Goal: Communication & Community: Answer question/provide support

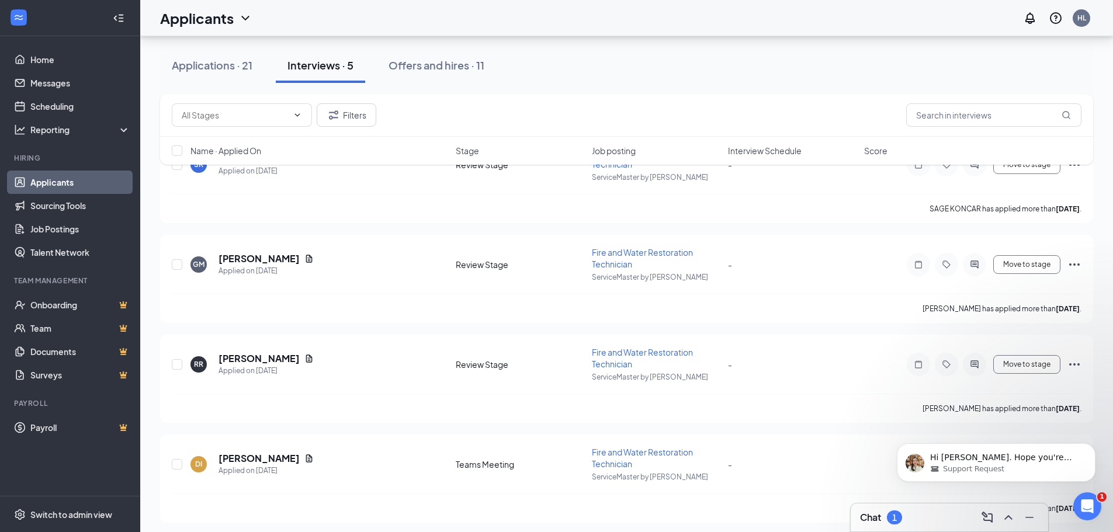
click at [878, 528] on div "Chat 1" at bounding box center [949, 518] width 197 height 28
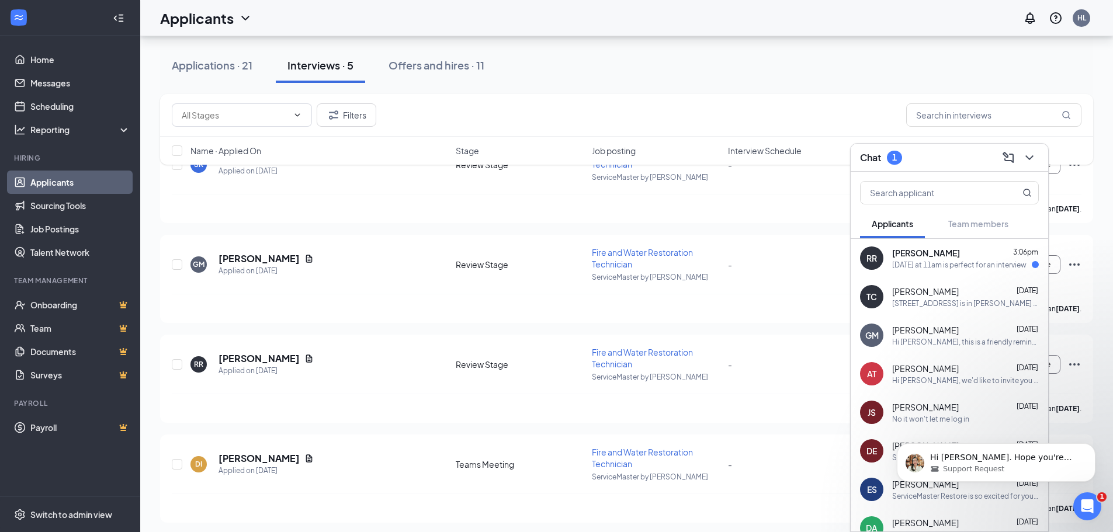
click at [910, 260] on div "[DATE] at 11am is perfect for an interview" at bounding box center [959, 265] width 134 height 10
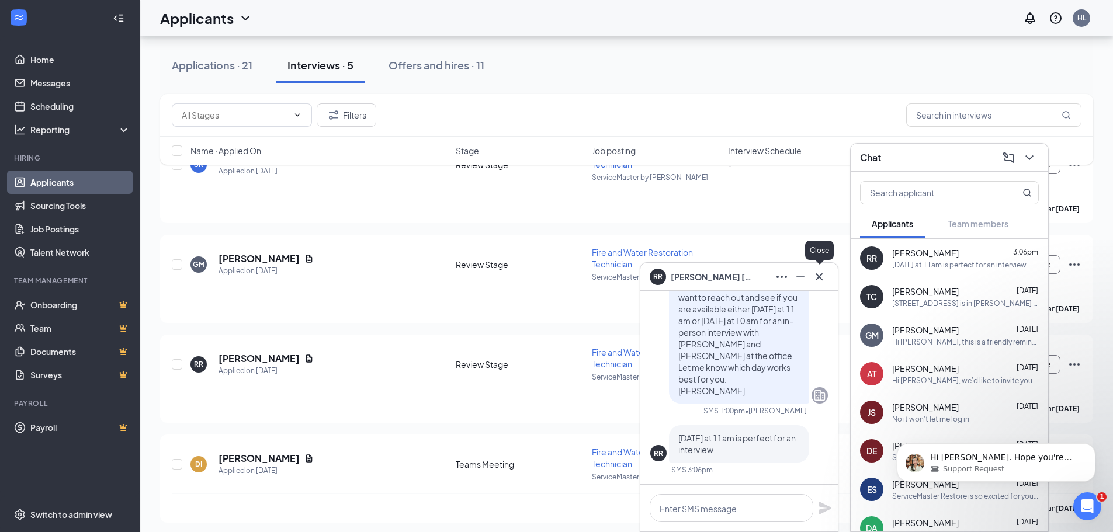
click at [823, 277] on icon "Cross" at bounding box center [819, 277] width 14 height 14
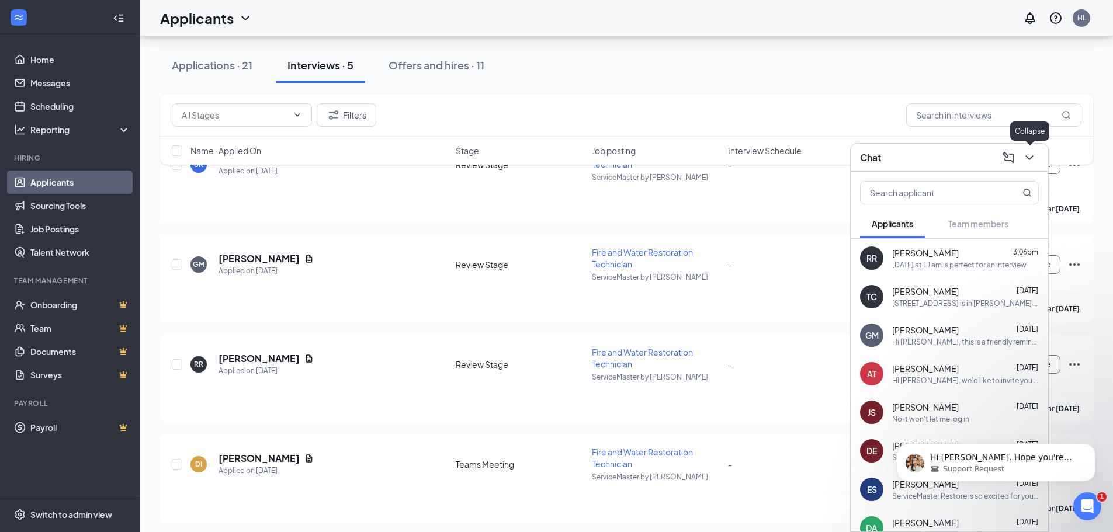
click at [1029, 157] on icon "ChevronDown" at bounding box center [1030, 158] width 14 height 14
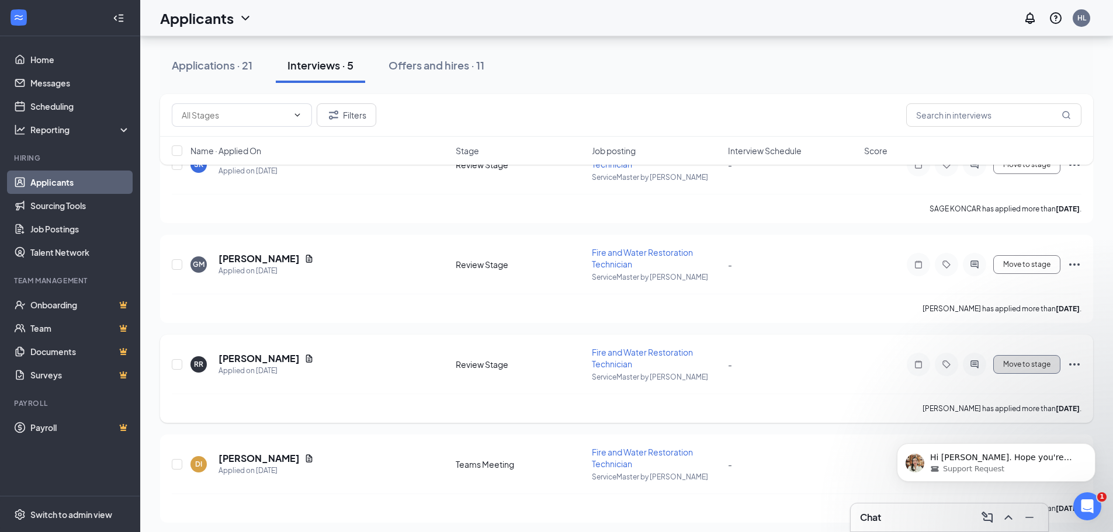
click at [1031, 365] on span "Move to stage" at bounding box center [1026, 365] width 47 height 8
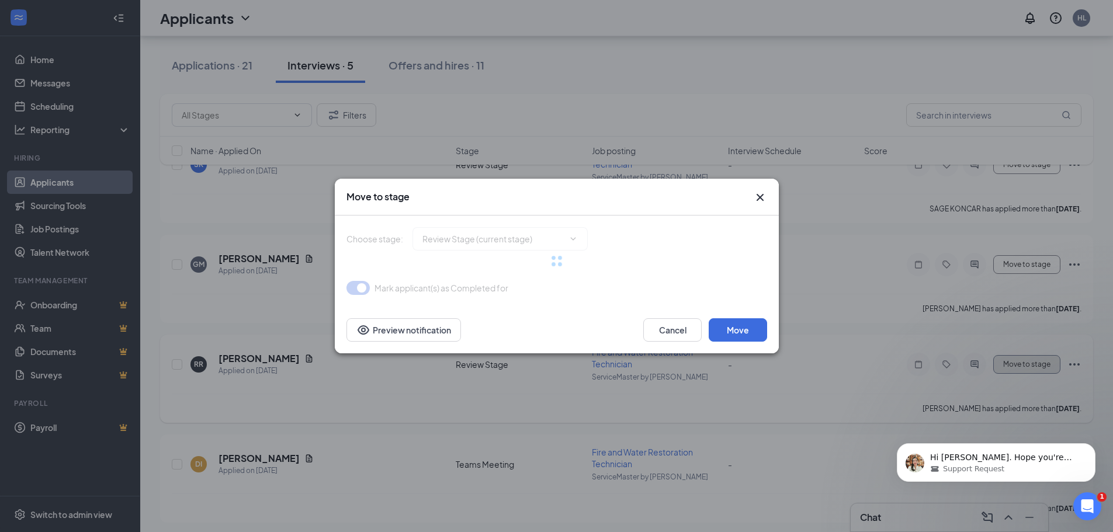
type input "Onsite Interview (next stage)"
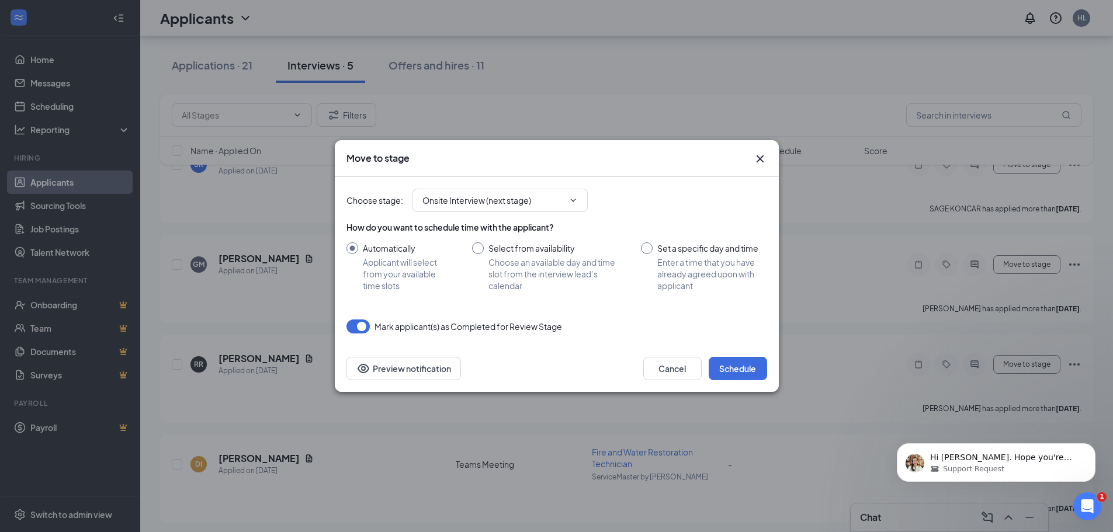
click at [645, 249] on input "Set a specific day and time Enter a time that you have already agreed upon with…" at bounding box center [704, 266] width 126 height 49
radio input "true"
radio input "false"
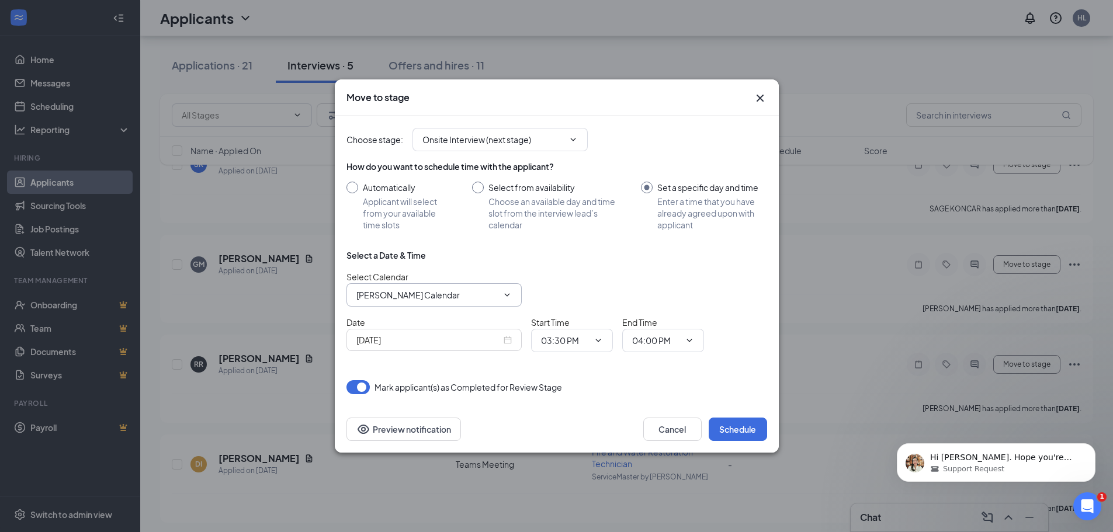
click at [513, 299] on span "[PERSON_NAME] Calendar" at bounding box center [433, 294] width 175 height 23
click at [507, 293] on icon "ChevronDown" at bounding box center [506, 294] width 9 height 9
click at [506, 294] on icon "ChevronDown" at bounding box center [506, 294] width 9 height 9
click at [501, 295] on span at bounding box center [506, 294] width 12 height 9
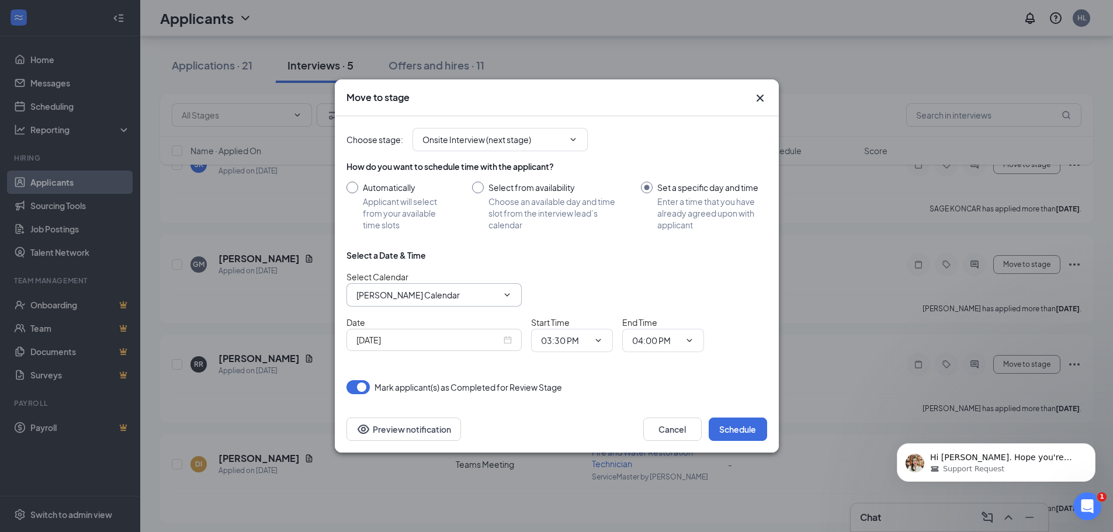
click at [428, 297] on input "[PERSON_NAME] Calendar" at bounding box center [426, 295] width 141 height 13
click at [404, 369] on div "[PERSON_NAME] Calendar" at bounding box center [417, 371] width 103 height 13
type input "[PERSON_NAME] Calendar"
click at [509, 343] on div "[DATE]" at bounding box center [433, 340] width 155 height 13
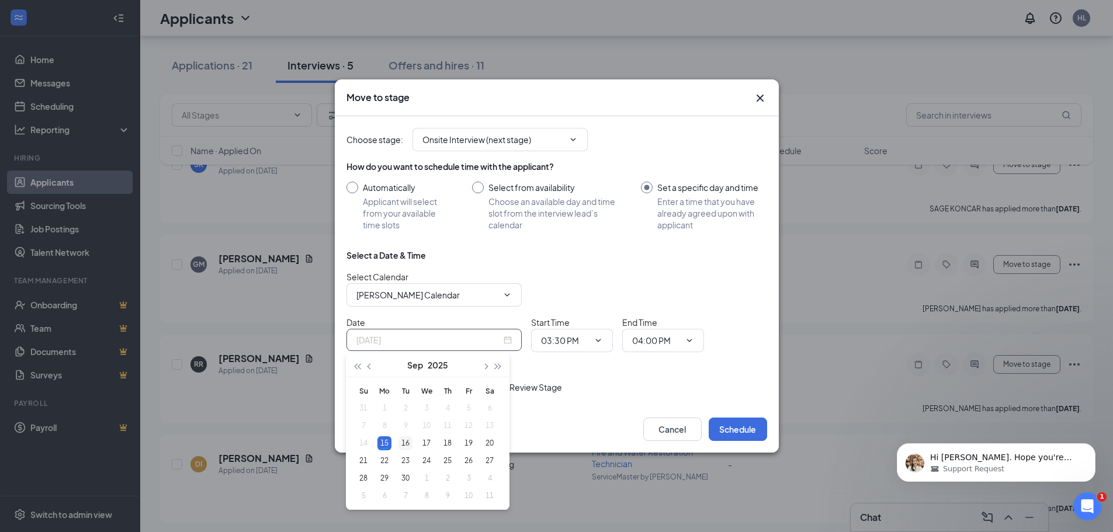
type input "[DATE]"
click at [407, 442] on div "16" at bounding box center [405, 443] width 14 height 14
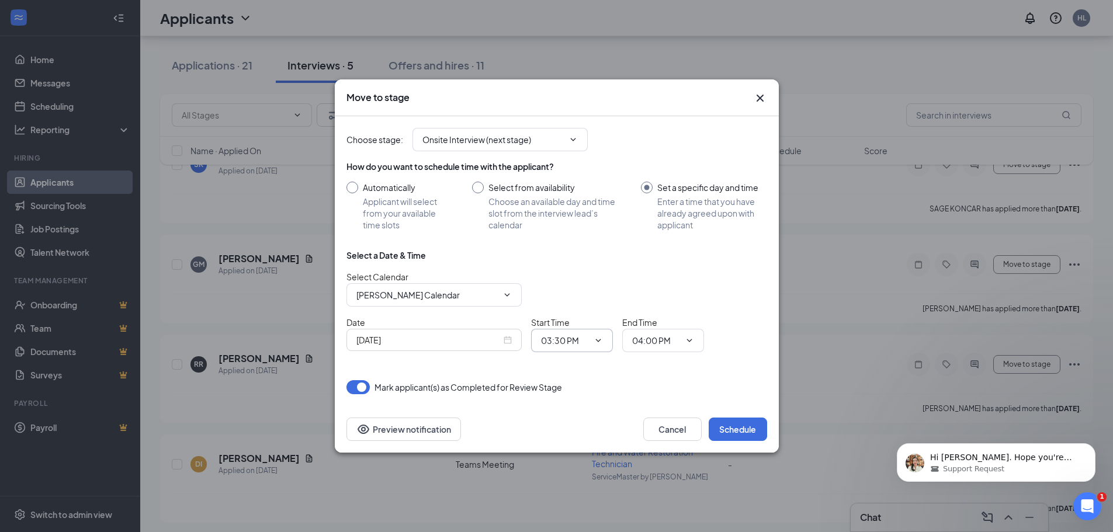
click at [599, 342] on icon "ChevronDown" at bounding box center [598, 340] width 9 height 9
click at [597, 339] on icon "ChevronDown" at bounding box center [598, 340] width 9 height 9
click at [596, 338] on icon "ChevronDown" at bounding box center [598, 340] width 9 height 9
click at [581, 340] on input "03:30 PM" at bounding box center [565, 340] width 48 height 13
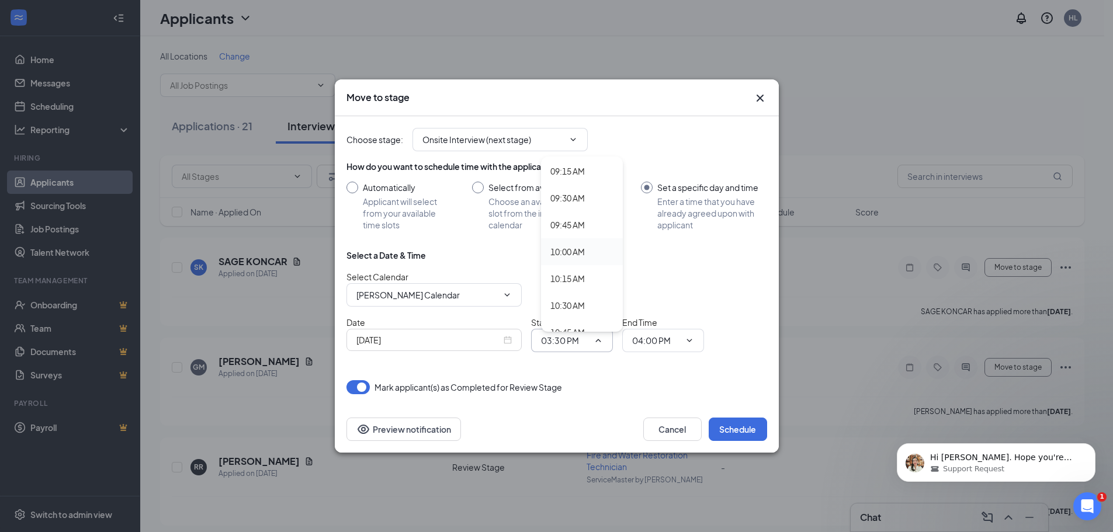
scroll to position [1052, 0]
click at [566, 300] on div "11:00 AM" at bounding box center [567, 300] width 34 height 13
type input "11:00 AM"
click at [689, 341] on icon "ChevronDown" at bounding box center [689, 340] width 9 height 9
click at [659, 342] on input "04:00 PM" at bounding box center [656, 340] width 48 height 13
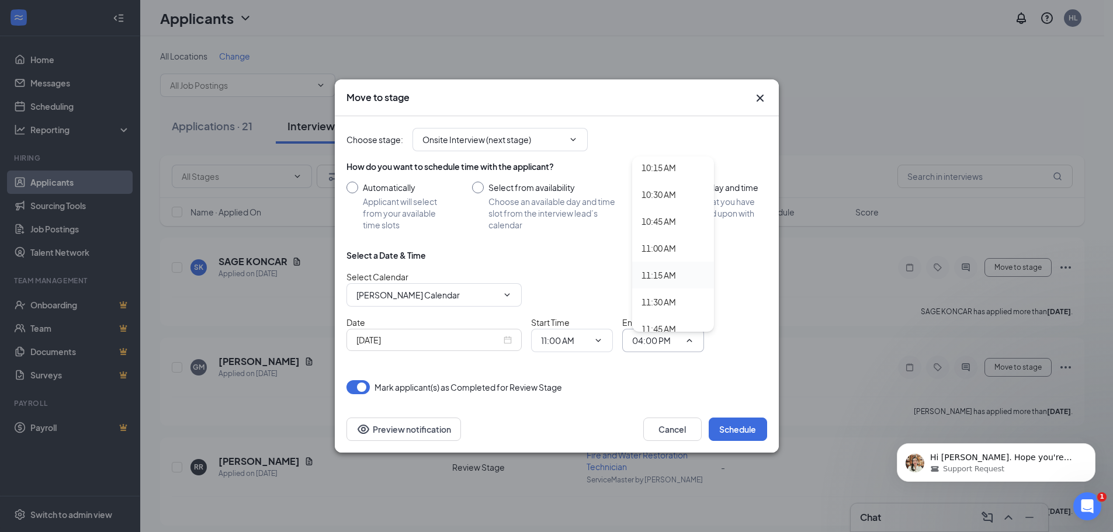
scroll to position [1110, 0]
click at [651, 296] on div "11:30 AM" at bounding box center [659, 296] width 34 height 13
type input "11:30 AM"
click at [396, 431] on button "Preview notification" at bounding box center [403, 429] width 115 height 23
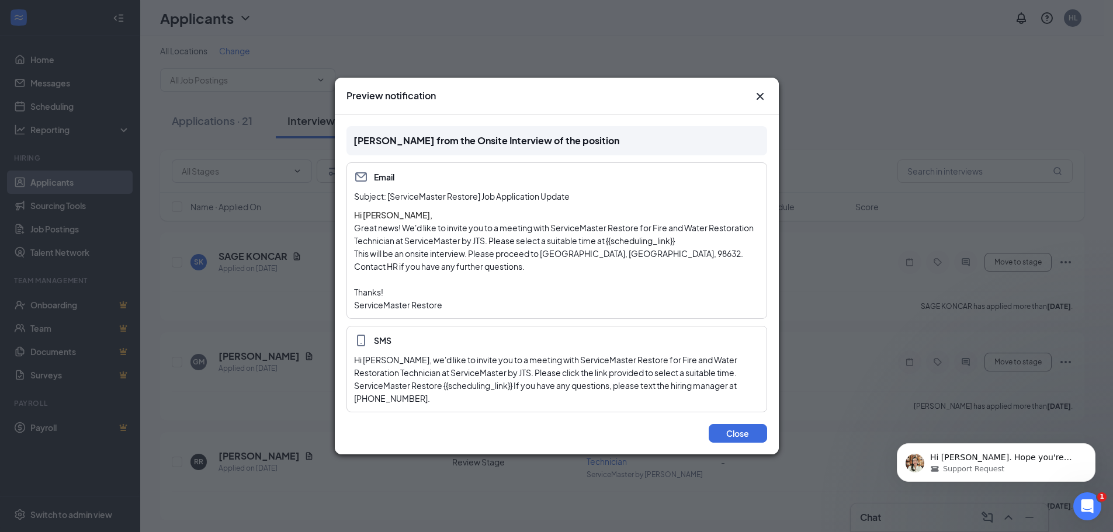
scroll to position [0, 0]
click at [759, 100] on icon "Cross" at bounding box center [759, 96] width 7 height 7
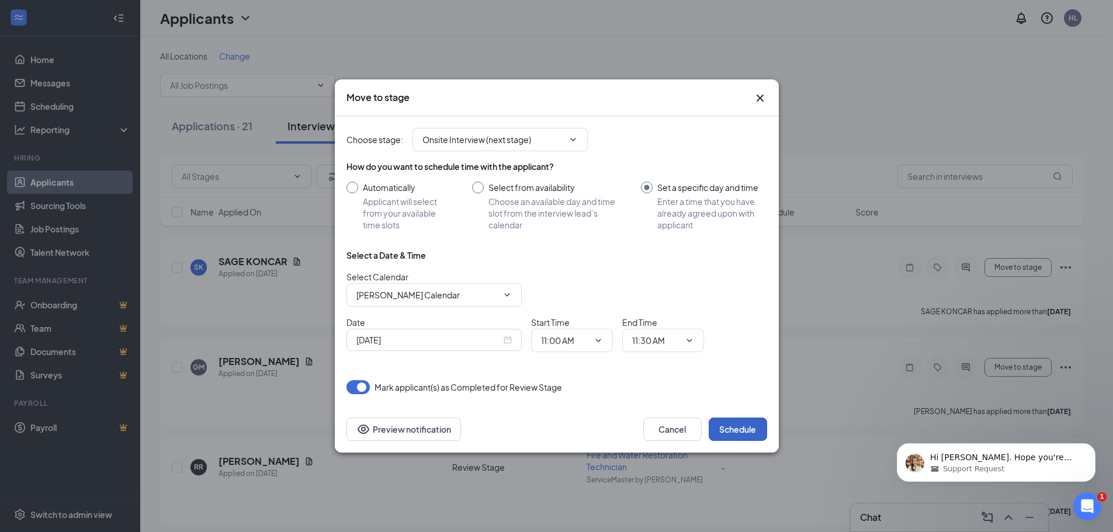
click at [734, 429] on button "Schedule" at bounding box center [738, 429] width 58 height 23
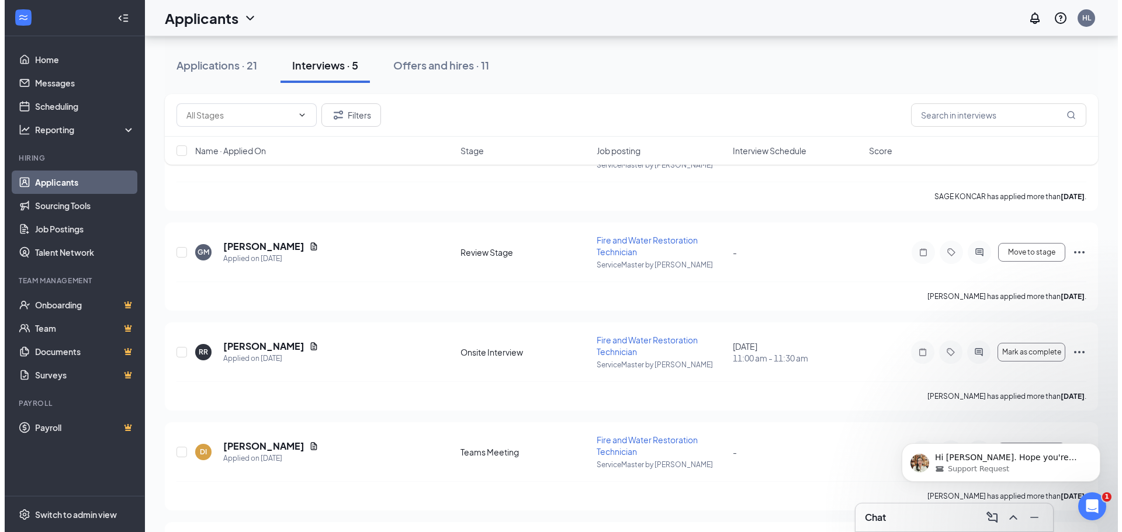
scroll to position [117, 0]
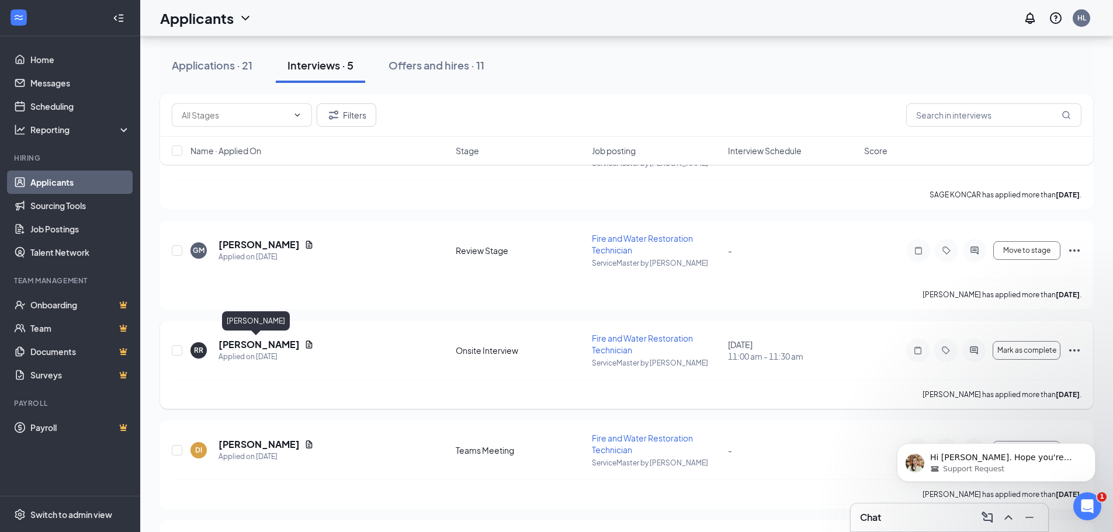
click at [275, 346] on h5 "[PERSON_NAME]" at bounding box center [259, 344] width 81 height 13
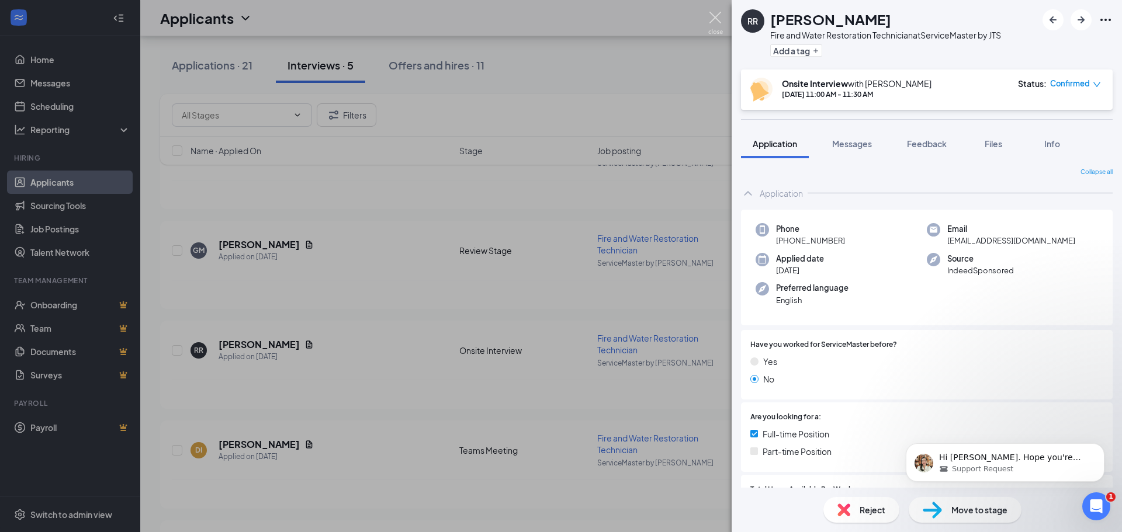
click at [718, 17] on img at bounding box center [715, 23] width 15 height 23
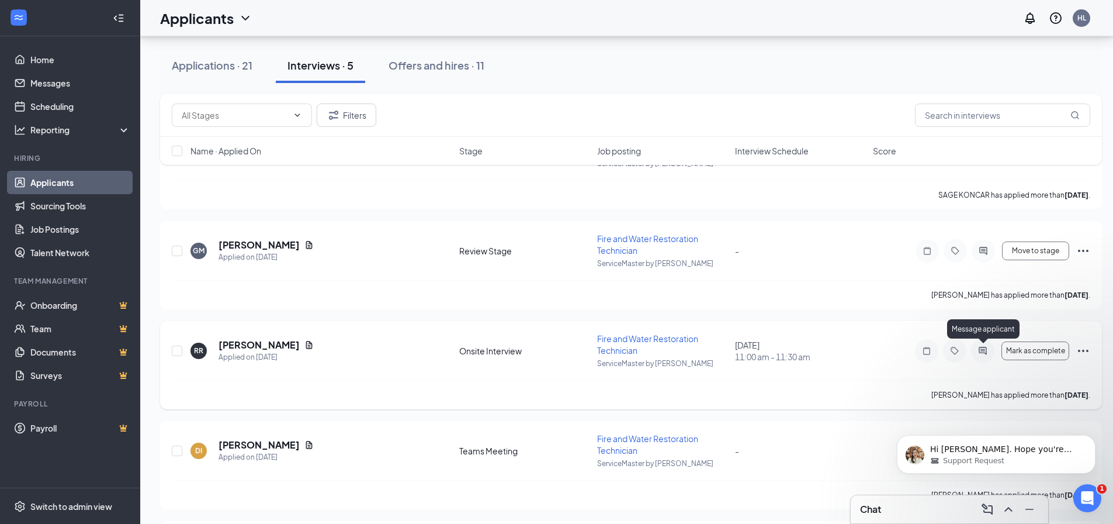
click at [984, 353] on icon "ActiveChat" at bounding box center [983, 350] width 14 height 9
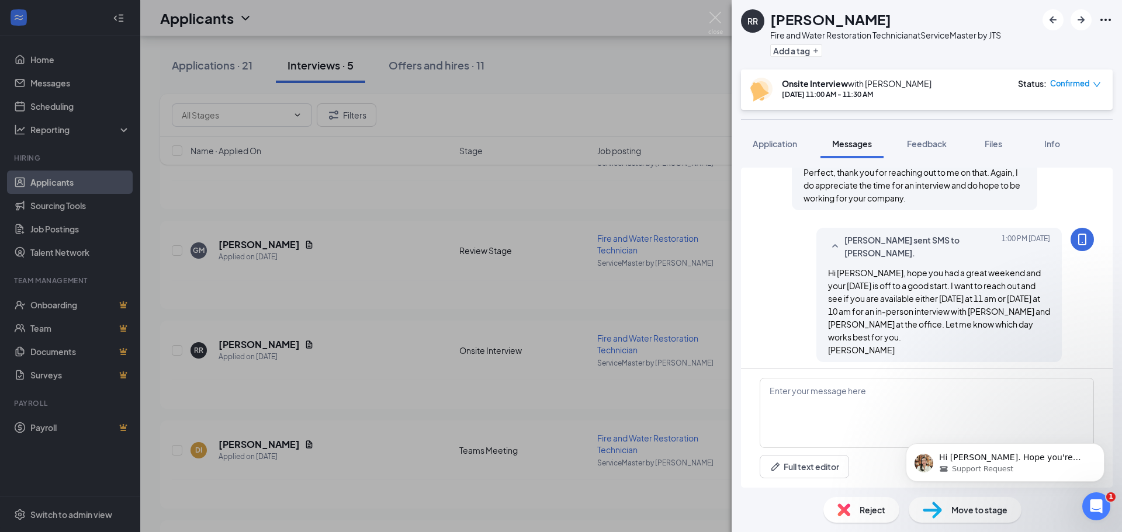
scroll to position [408, 0]
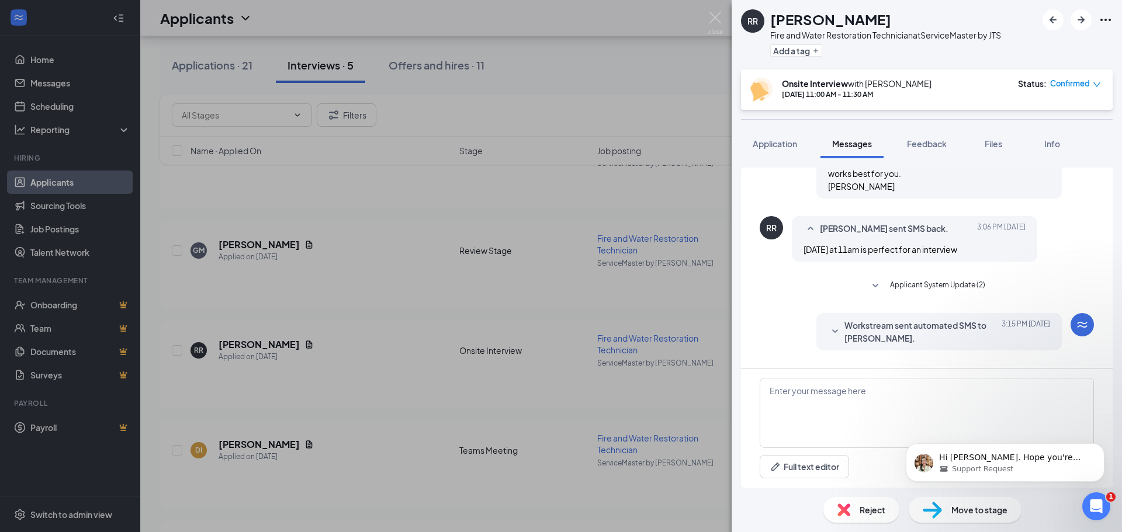
click at [910, 319] on span "Workstream sent automated SMS to [PERSON_NAME]." at bounding box center [920, 332] width 153 height 26
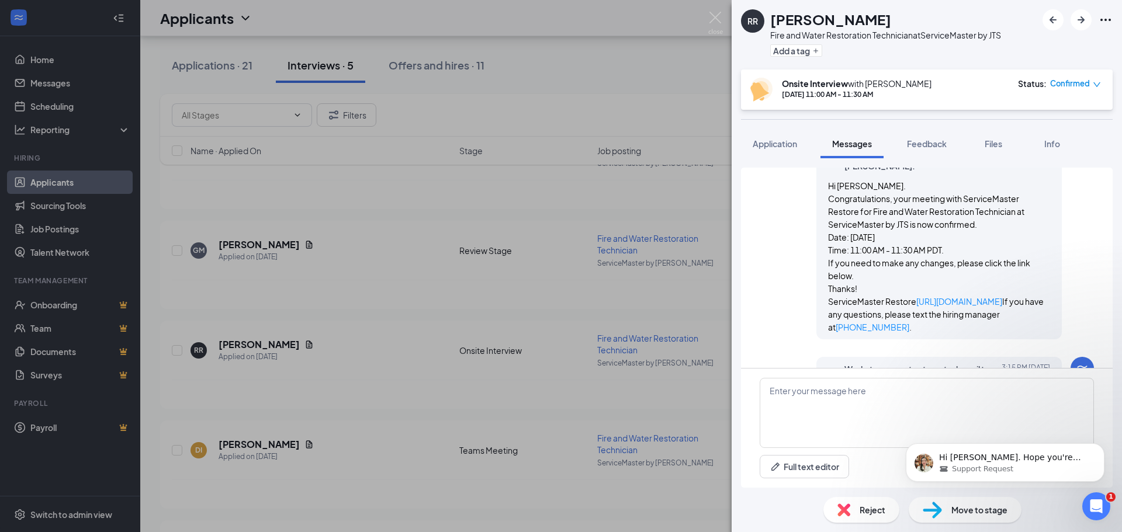
scroll to position [583, 0]
click at [854, 361] on span "Workstream sent automated email to [PERSON_NAME]." at bounding box center [920, 374] width 153 height 26
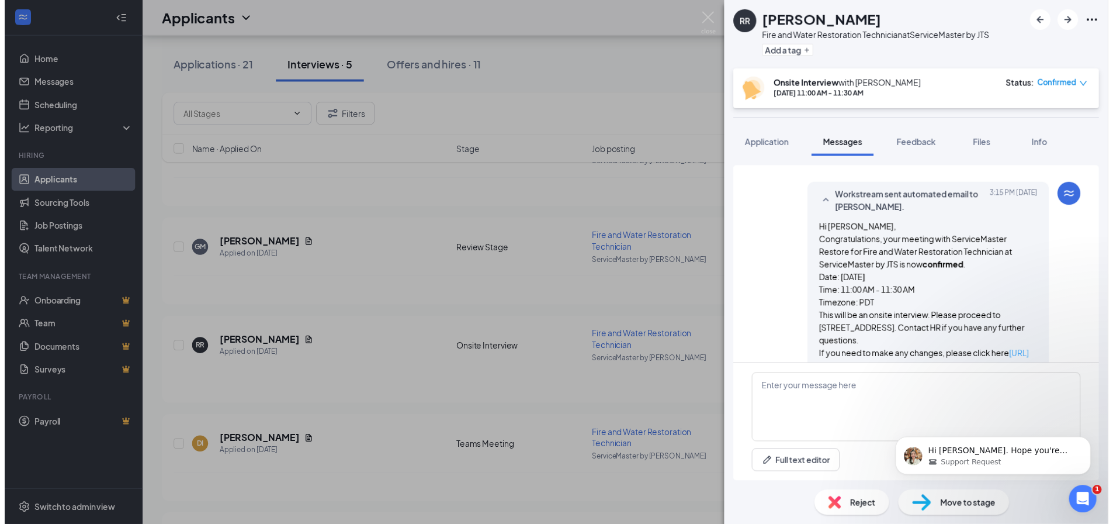
scroll to position [758, 0]
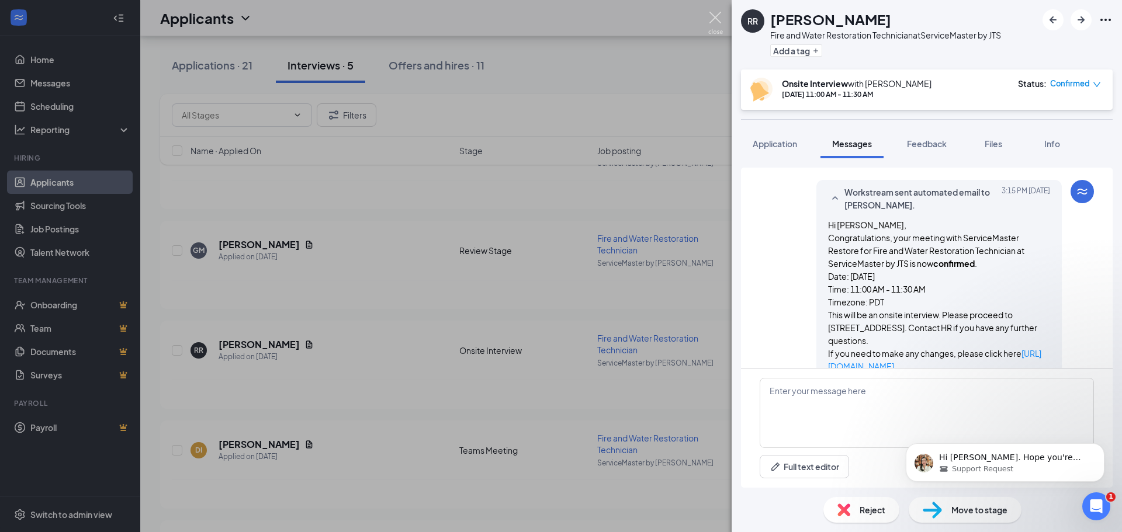
click at [713, 25] on img at bounding box center [715, 23] width 15 height 23
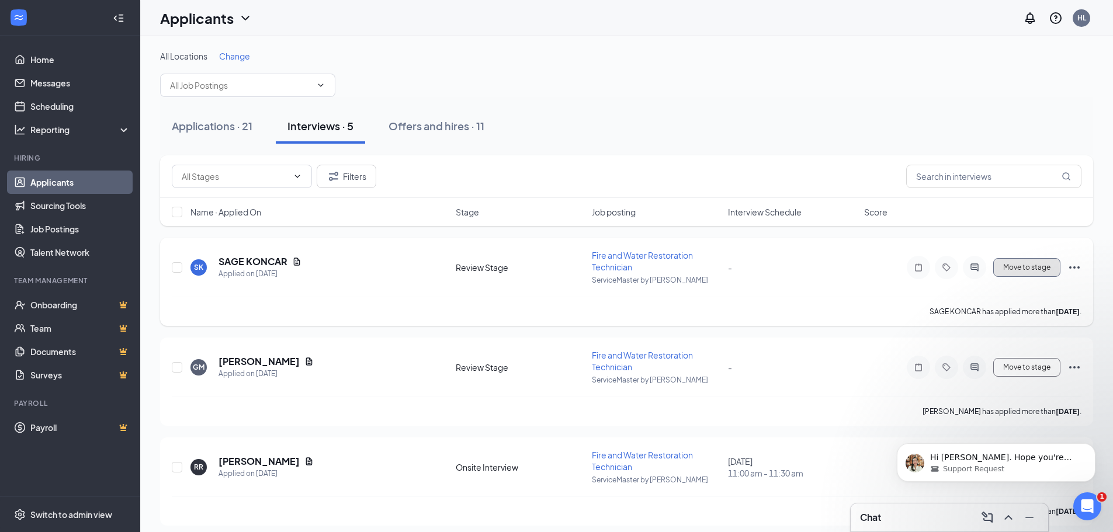
click at [1031, 268] on span "Move to stage" at bounding box center [1026, 268] width 47 height 8
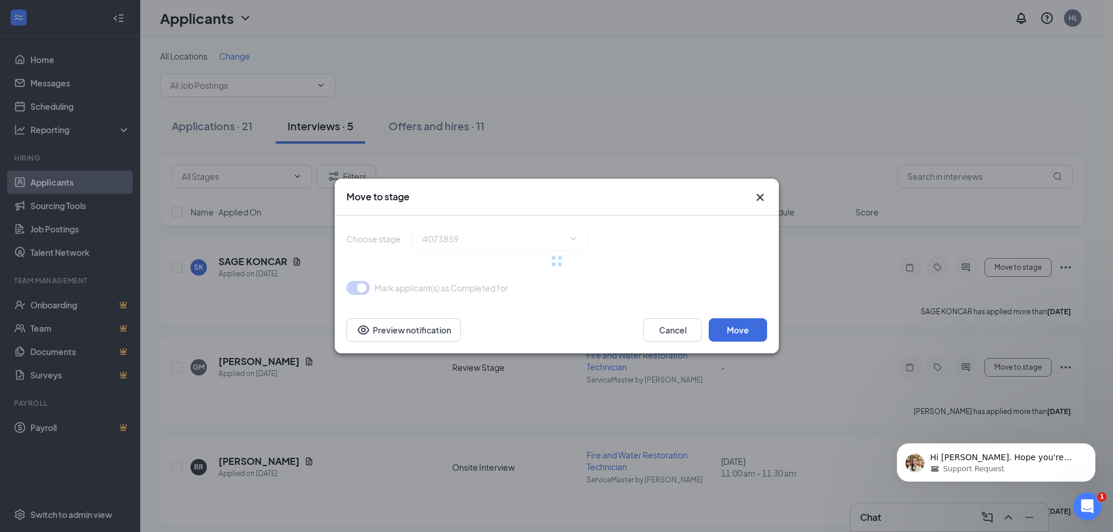
type input "Onsite Interview (next stage)"
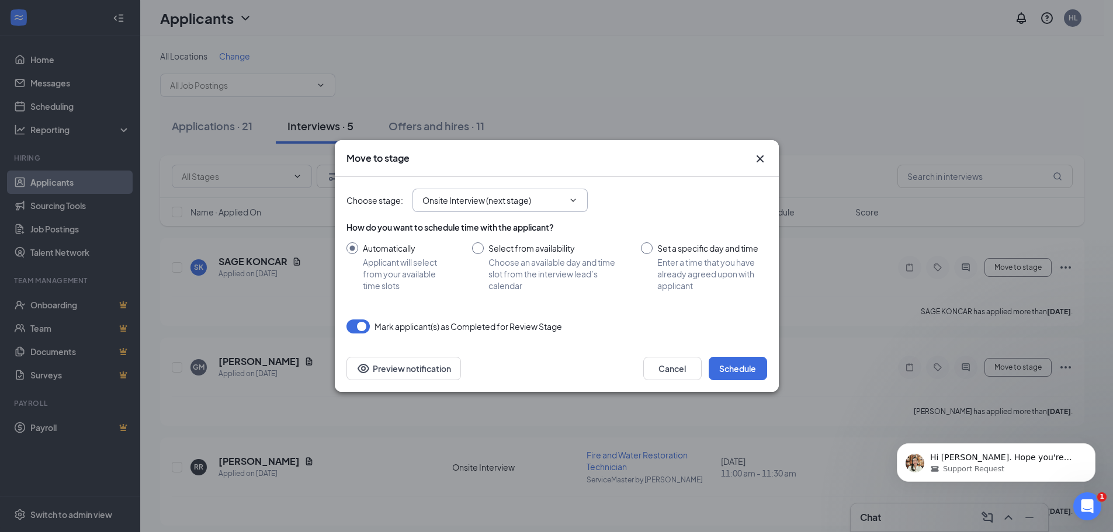
click at [566, 199] on span at bounding box center [572, 200] width 12 height 9
click at [645, 249] on input "Set a specific day and time Enter a time that you have already agreed upon with…" at bounding box center [704, 266] width 126 height 49
radio input "true"
radio input "false"
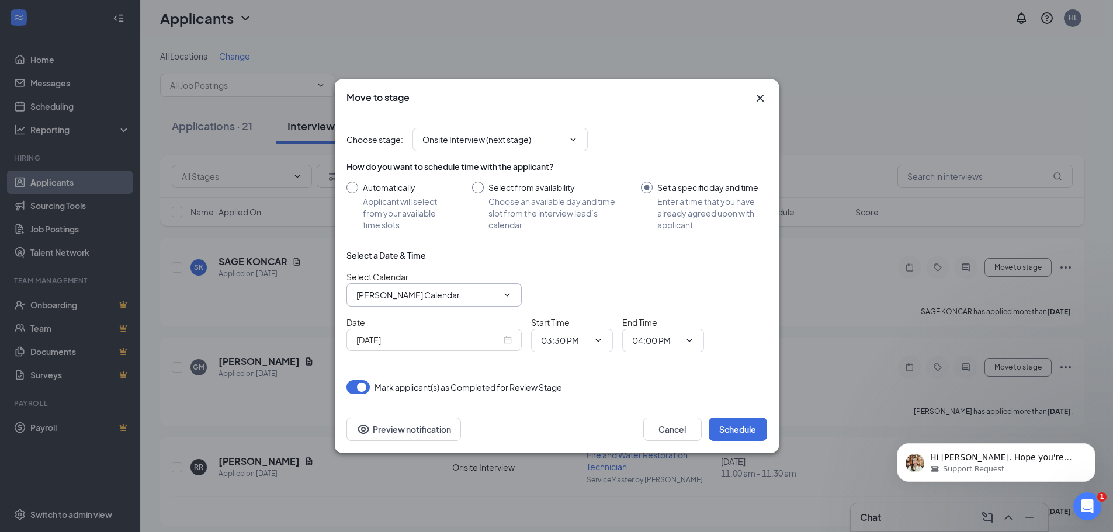
click at [501, 296] on span at bounding box center [506, 294] width 12 height 9
click at [410, 294] on input "[PERSON_NAME] Calendar" at bounding box center [426, 295] width 141 height 13
click at [383, 369] on div "[PERSON_NAME] Calendar" at bounding box center [417, 371] width 103 height 13
type input "[PERSON_NAME] Calendar"
click at [507, 341] on div "[DATE]" at bounding box center [433, 340] width 155 height 13
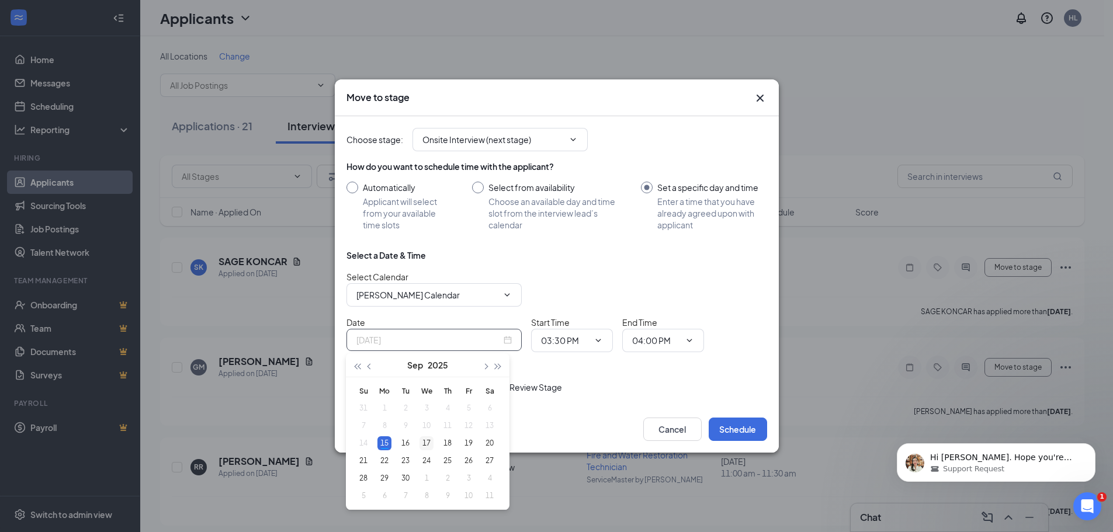
type input "[DATE]"
click at [424, 442] on div "17" at bounding box center [427, 443] width 14 height 14
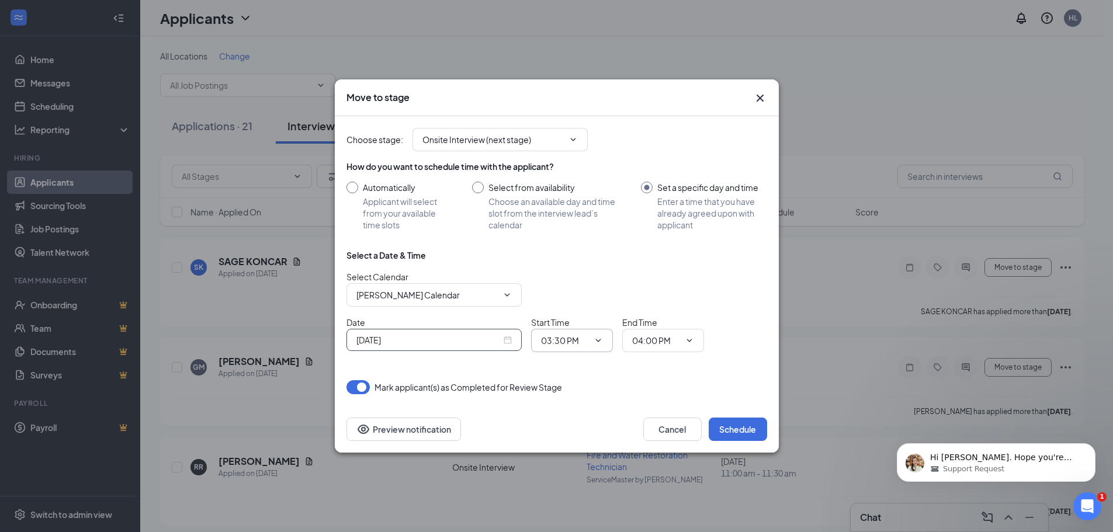
click at [594, 341] on icon "ChevronDown" at bounding box center [598, 340] width 9 height 9
click at [556, 341] on input "03:30 PM" at bounding box center [565, 340] width 48 height 13
click at [566, 253] on div "10:00 AM" at bounding box center [567, 251] width 34 height 13
type input "10:00 AM"
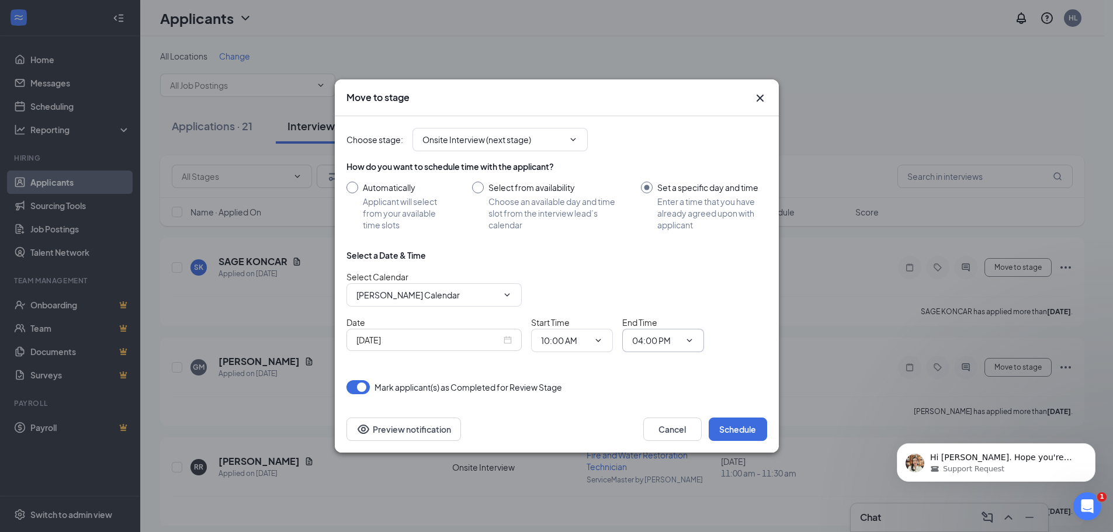
click at [644, 340] on input "04:00 PM" at bounding box center [656, 340] width 48 height 13
click at [646, 303] on div "10:30 AM" at bounding box center [659, 305] width 34 height 13
type input "10:30 AM"
click at [574, 273] on div "Select Calendar [PERSON_NAME] Calendar [PERSON_NAME] Calendar [PERSON_NAME] Cal…" at bounding box center [556, 289] width 421 height 36
click at [734, 427] on button "Schedule" at bounding box center [738, 429] width 58 height 23
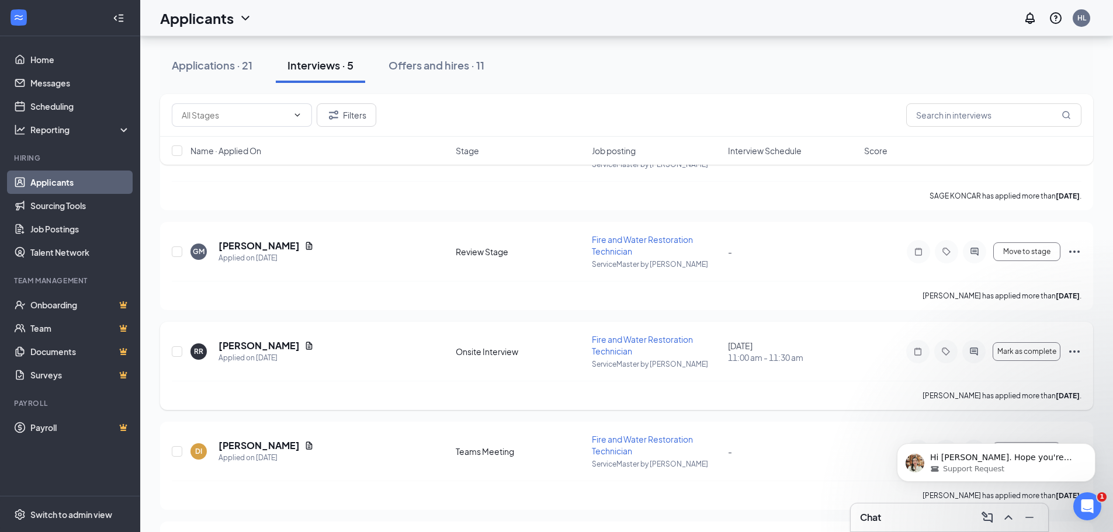
scroll to position [117, 0]
click at [1003, 520] on icon "ChevronUp" at bounding box center [1008, 518] width 14 height 14
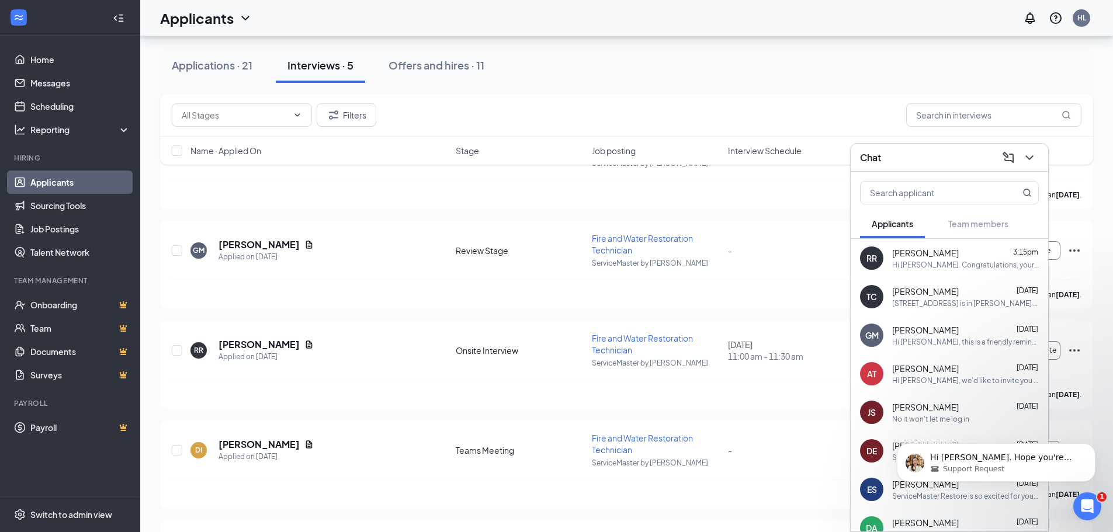
click at [787, 61] on div "Applications · 21 Interviews · 5 Offers and hires · 11" at bounding box center [626, 65] width 933 height 35
drag, startPoint x: 1031, startPoint y: 156, endPoint x: 644, endPoint y: 243, distance: 396.5
click at [1031, 156] on icon "ChevronDown" at bounding box center [1030, 158] width 14 height 14
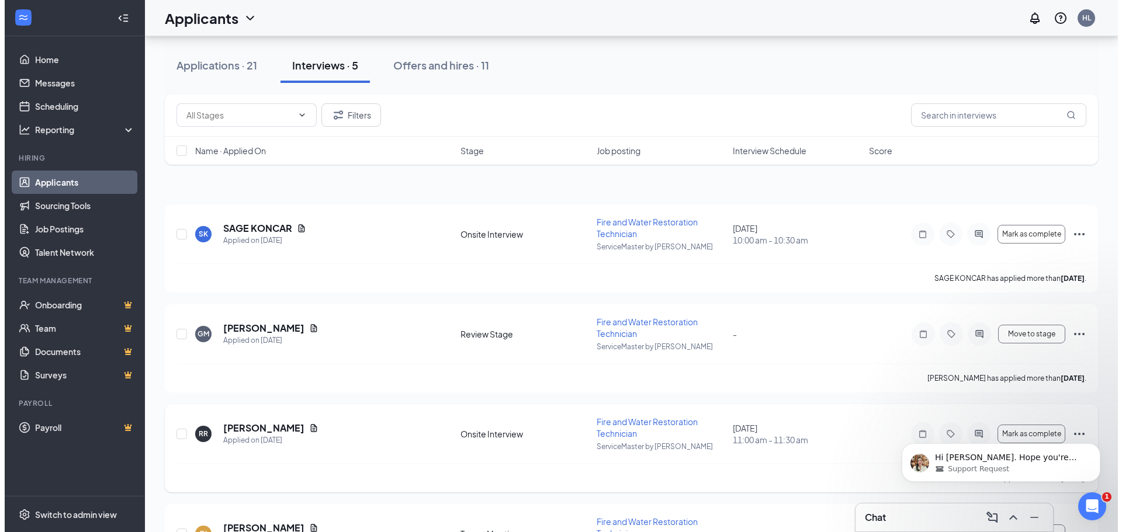
scroll to position [0, 0]
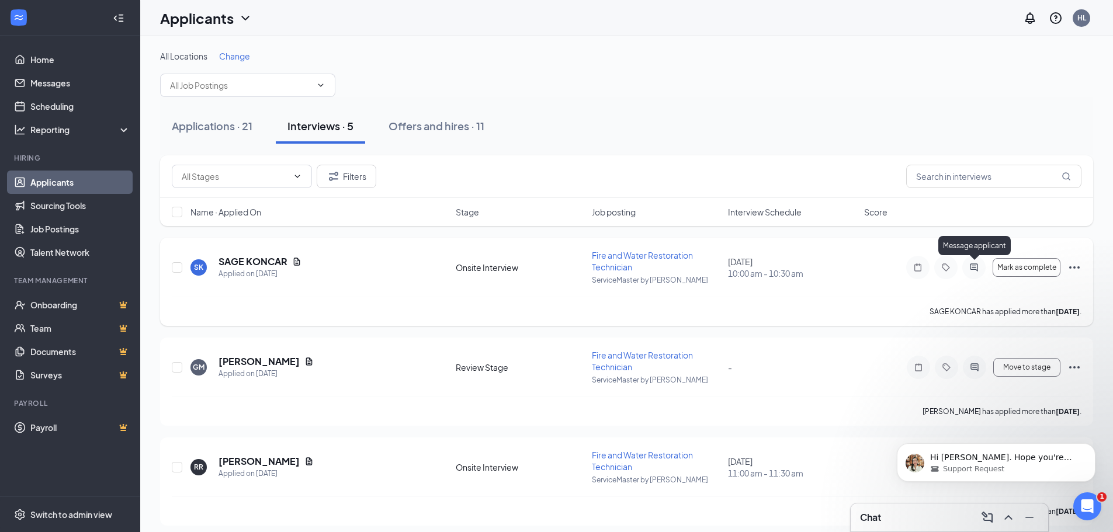
click at [973, 266] on icon "ActiveChat" at bounding box center [974, 268] width 8 height 8
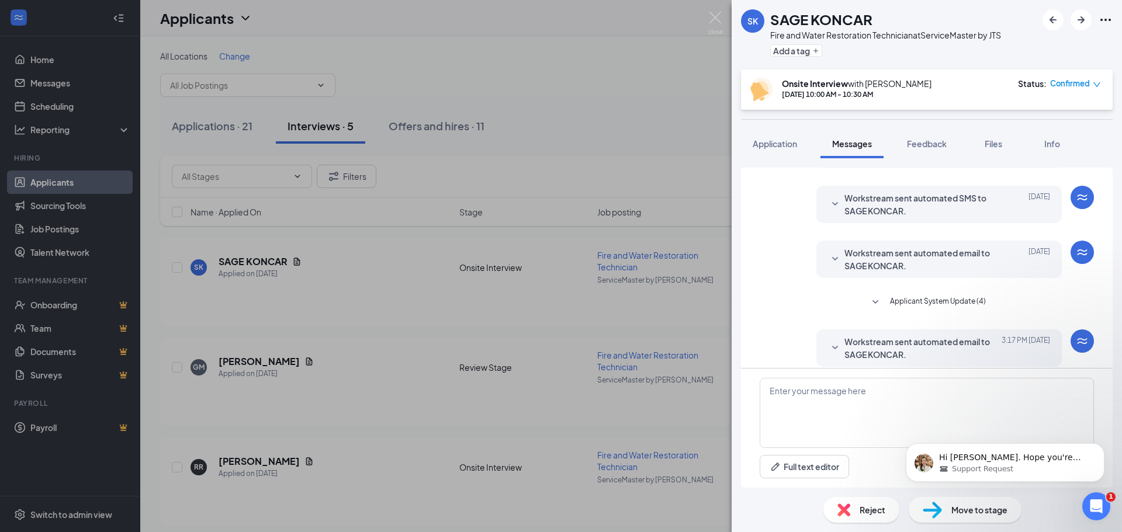
scroll to position [151, 0]
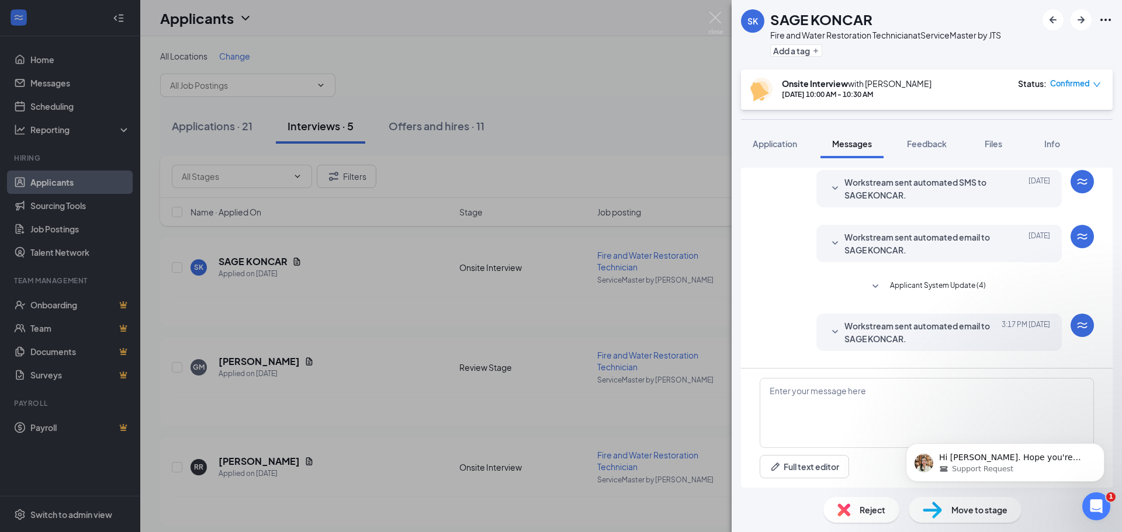
click at [828, 335] on icon "SmallChevronDown" at bounding box center [835, 332] width 14 height 14
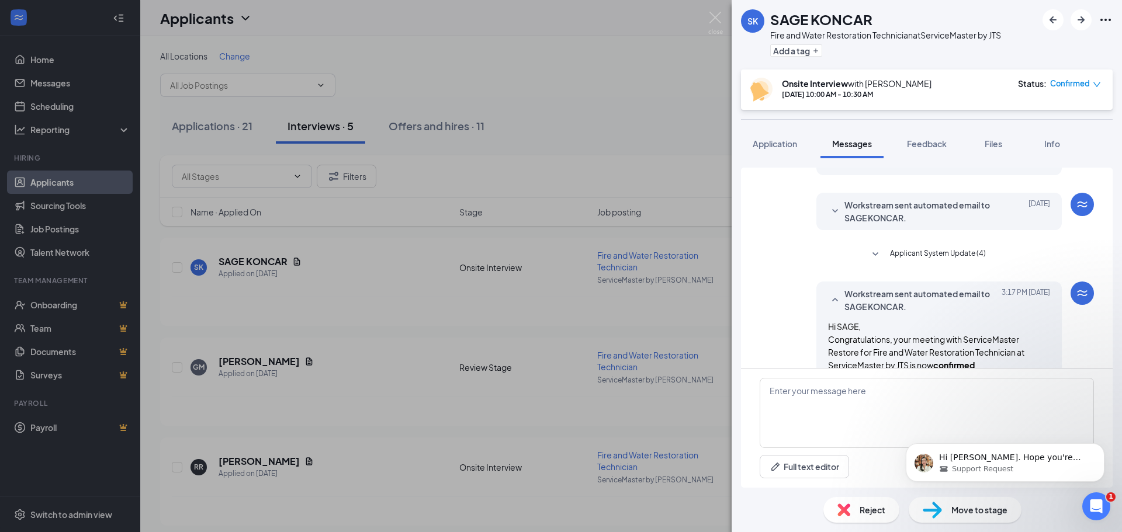
scroll to position [268, 0]
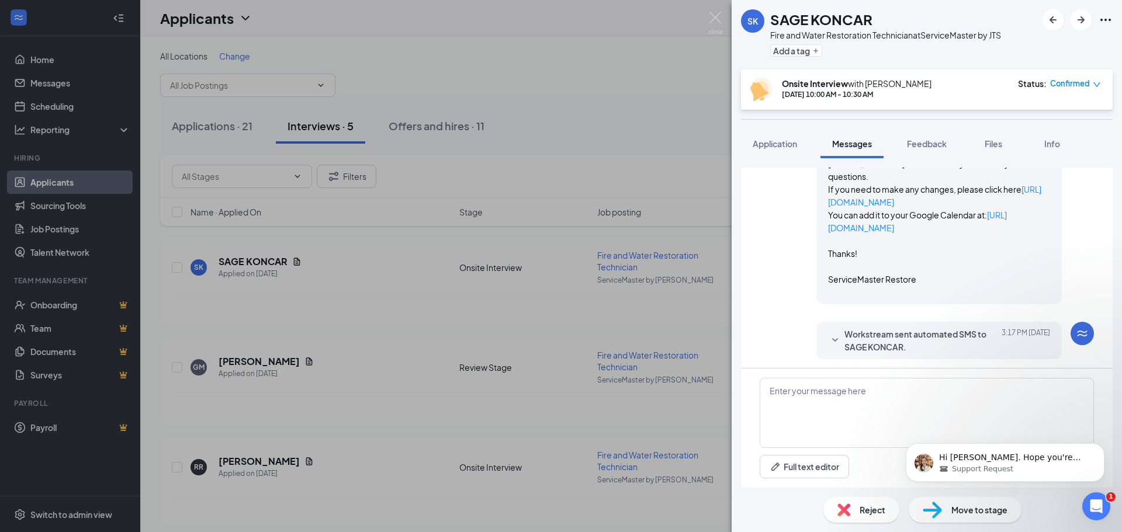
scroll to position [452, 0]
click at [828, 335] on icon "SmallChevronDown" at bounding box center [835, 338] width 14 height 14
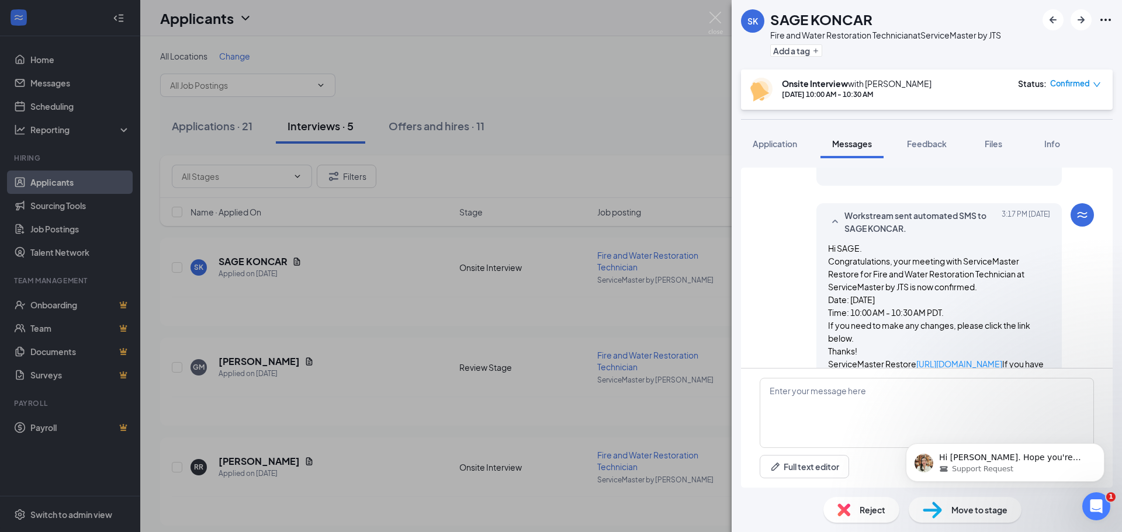
scroll to position [626, 0]
click at [828, 223] on icon "SmallChevronUp" at bounding box center [835, 222] width 14 height 14
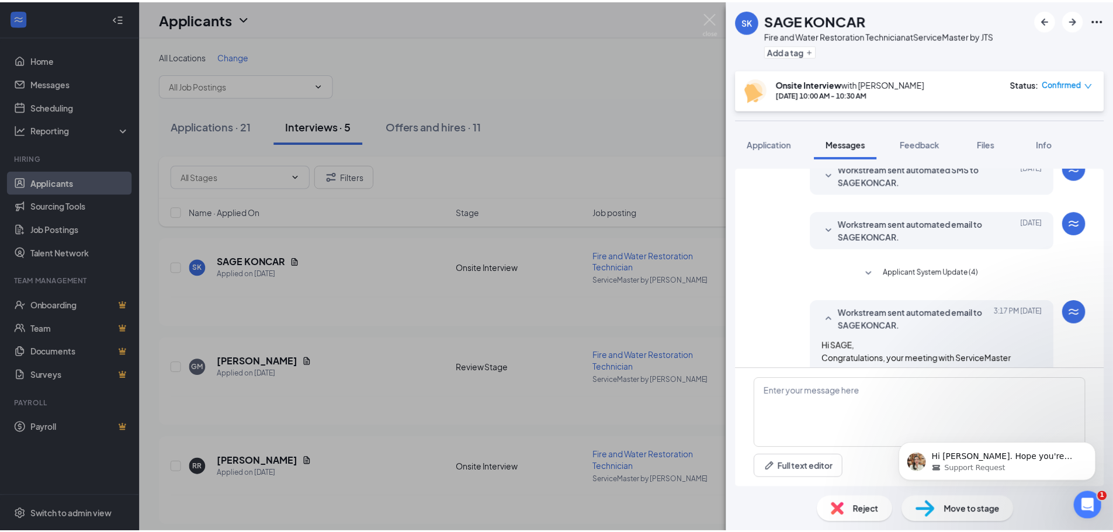
scroll to position [160, 0]
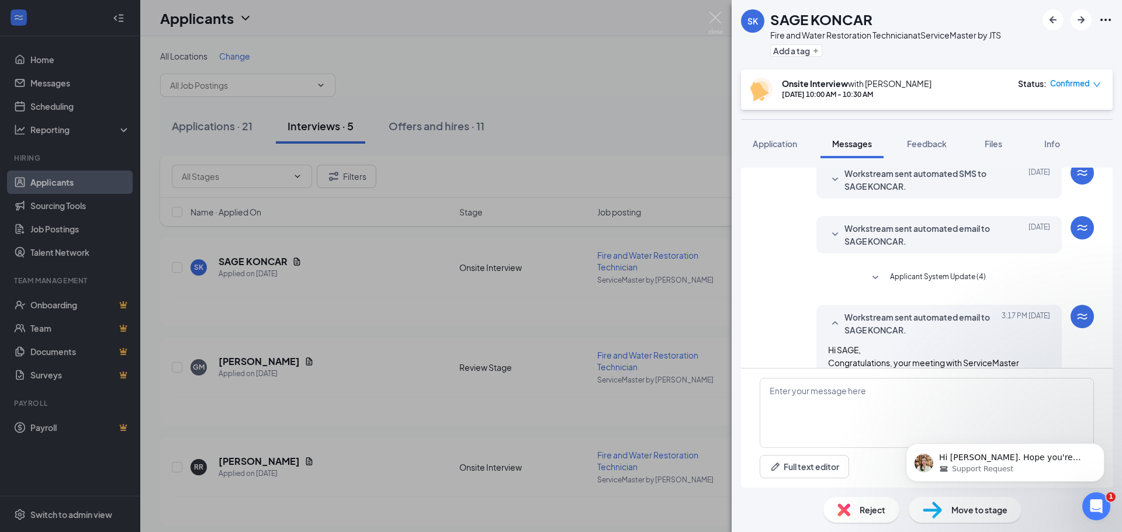
drag, startPoint x: 715, startPoint y: 15, endPoint x: 723, endPoint y: 30, distance: 17.0
click at [717, 16] on img at bounding box center [715, 23] width 15 height 23
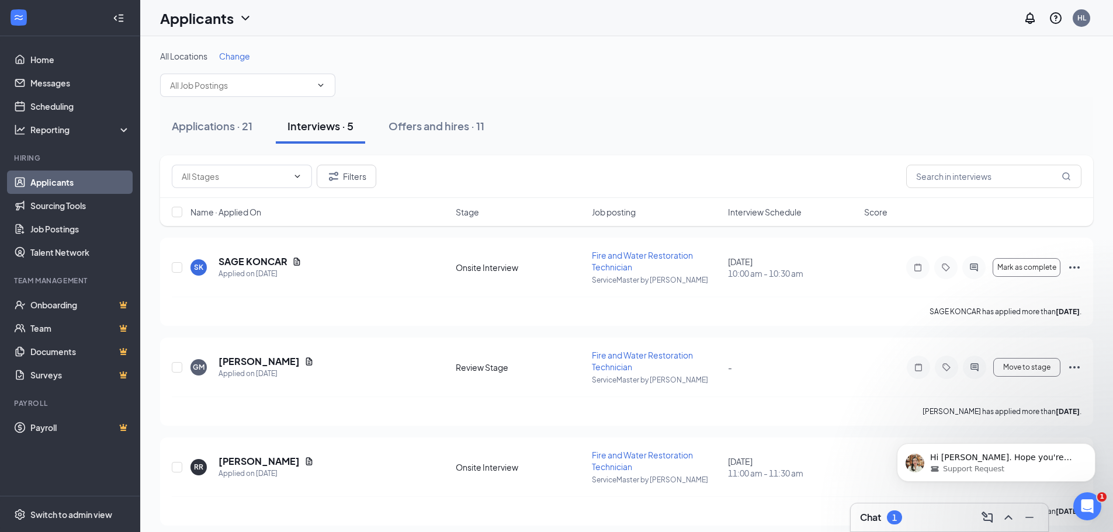
click at [886, 525] on div "Chat 1" at bounding box center [949, 517] width 179 height 19
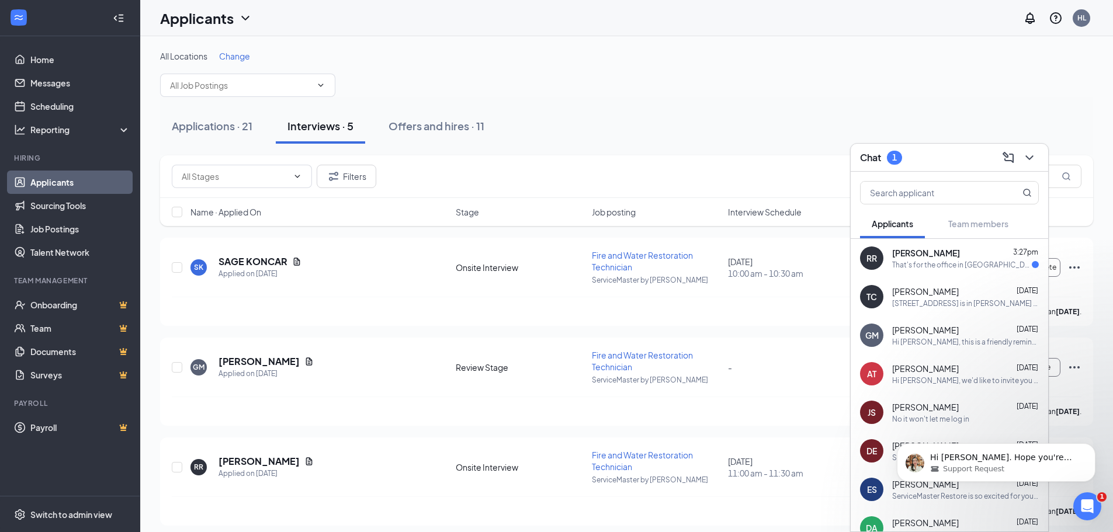
click at [905, 256] on span "[PERSON_NAME]" at bounding box center [926, 253] width 68 height 12
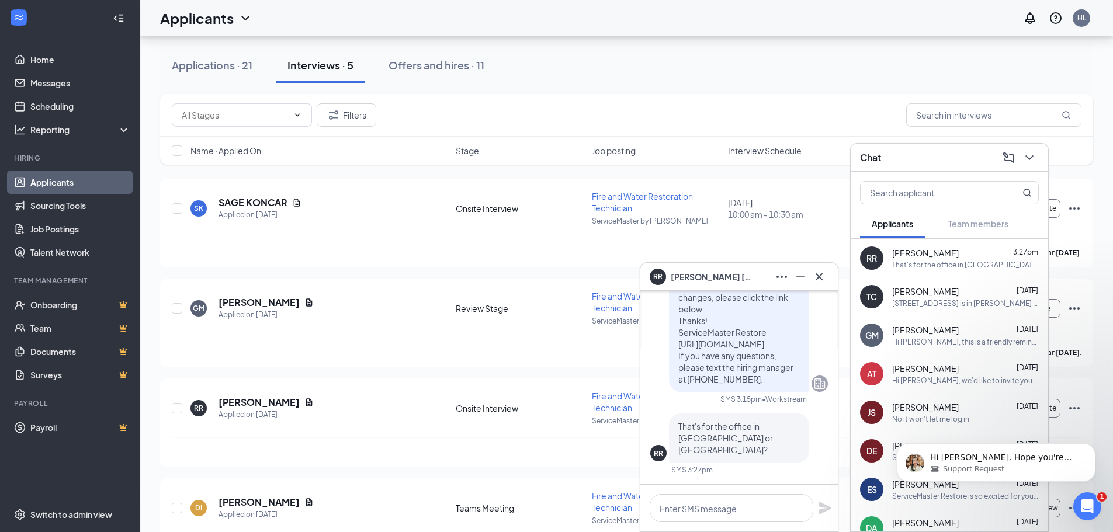
scroll to position [175, 0]
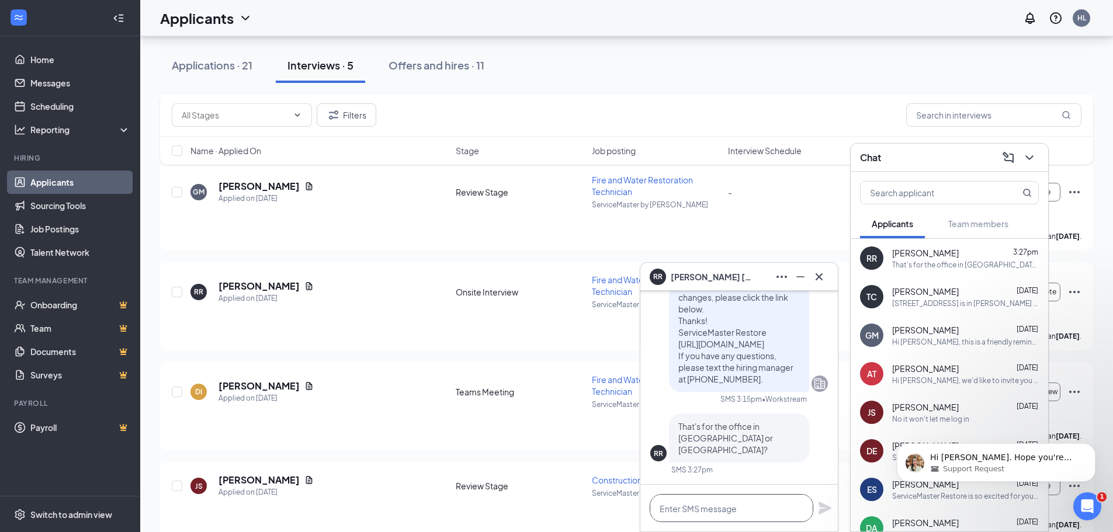
click at [693, 505] on textarea at bounding box center [732, 508] width 164 height 28
click at [807, 505] on textarea "It will be the office in [GEOGRAPHIC_DATA]/[GEOGRAPHIC_DATA]" at bounding box center [732, 508] width 164 height 28
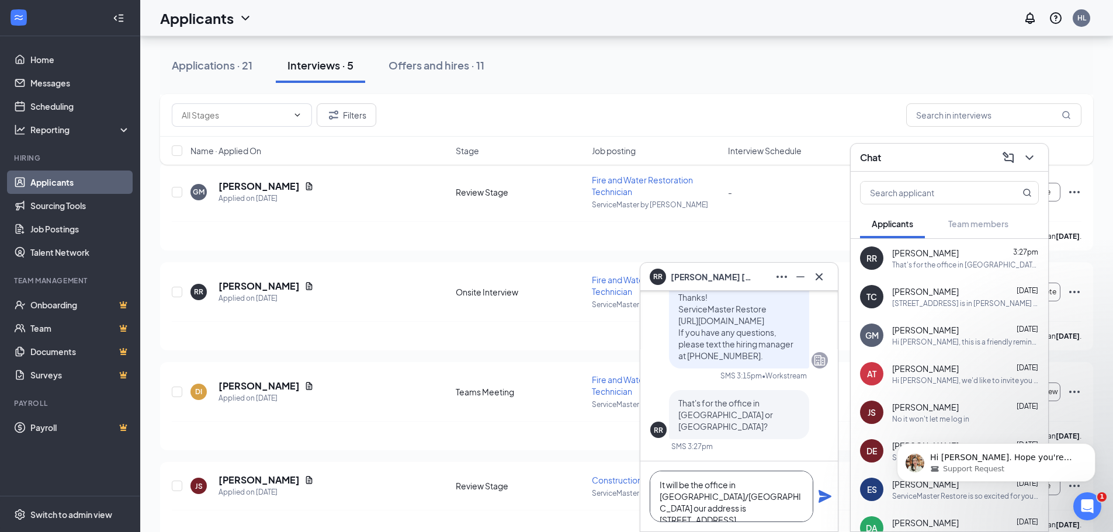
click at [731, 512] on textarea "It will be the office in [GEOGRAPHIC_DATA]/[GEOGRAPHIC_DATA] our address is [ST…" at bounding box center [732, 496] width 164 height 51
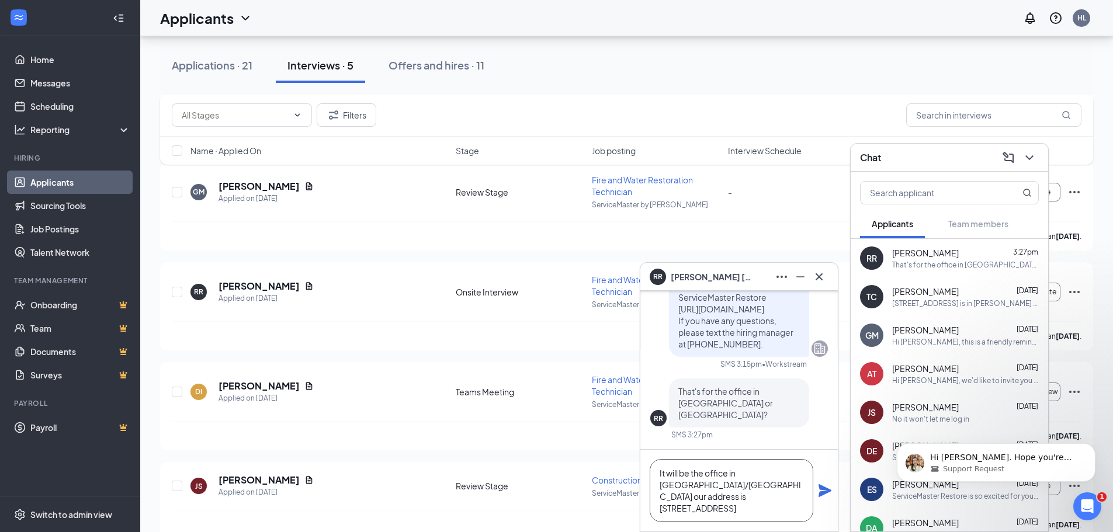
click at [715, 486] on textarea "It will be the office in [GEOGRAPHIC_DATA]/[GEOGRAPHIC_DATA] our address is [ST…" at bounding box center [732, 490] width 164 height 63
type textarea "It will be the office in [GEOGRAPHIC_DATA]/[GEOGRAPHIC_DATA] our address is [ST…"
click at [820, 493] on icon "Plane" at bounding box center [825, 490] width 13 height 13
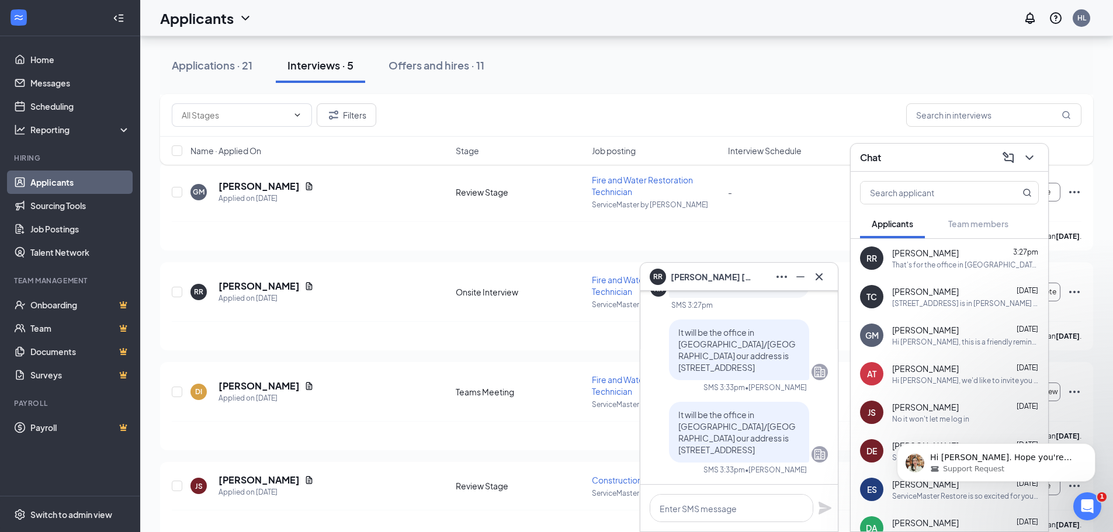
scroll to position [196, 0]
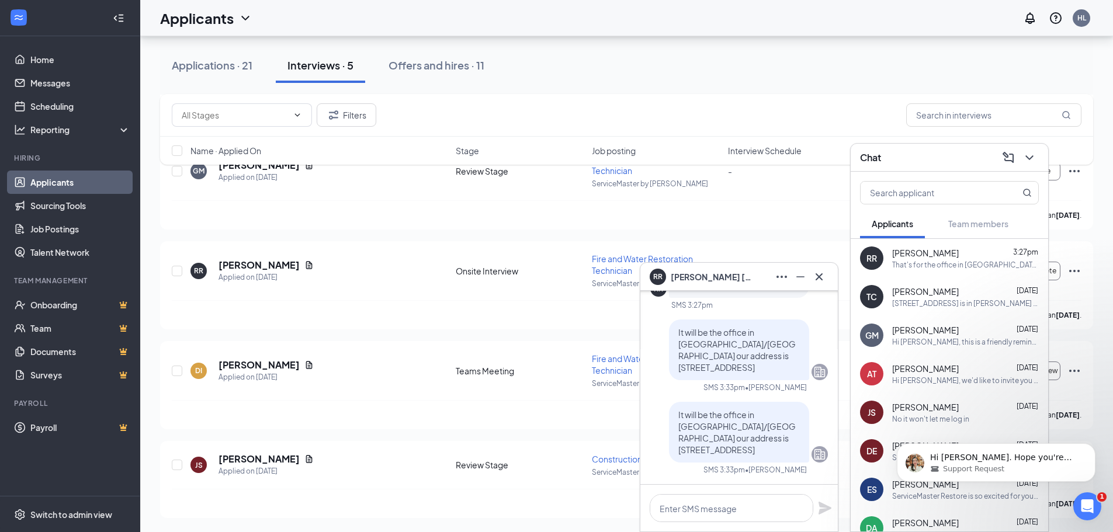
click at [913, 260] on div "That's for the office in [GEOGRAPHIC_DATA] or [GEOGRAPHIC_DATA]?" at bounding box center [965, 265] width 147 height 10
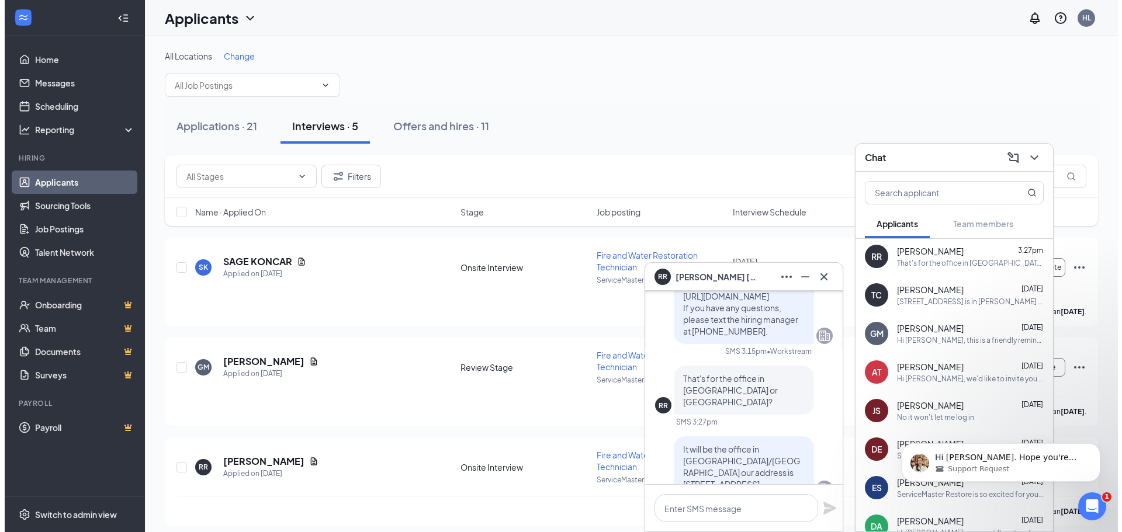
scroll to position [0, 0]
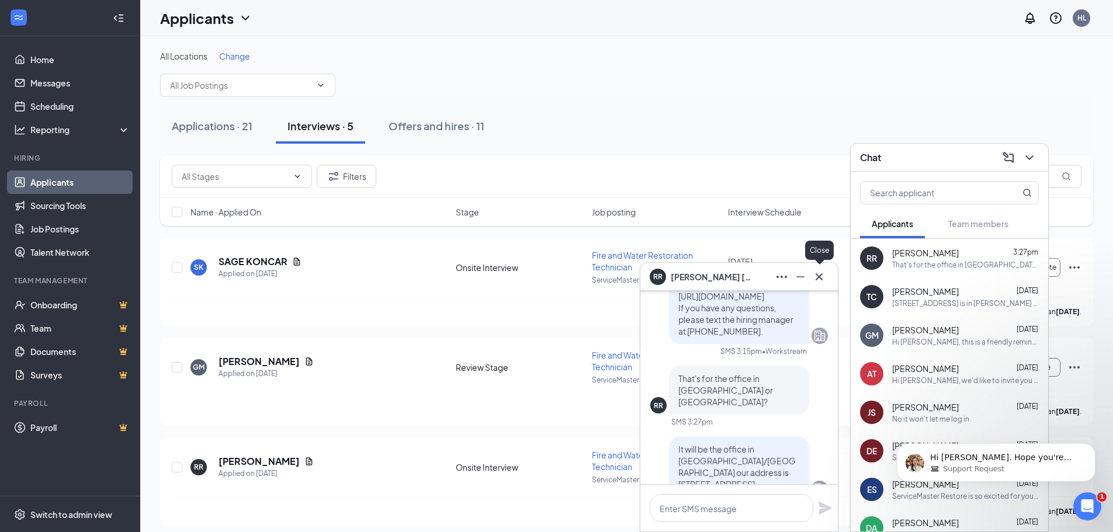
click at [823, 283] on icon "Cross" at bounding box center [819, 277] width 14 height 14
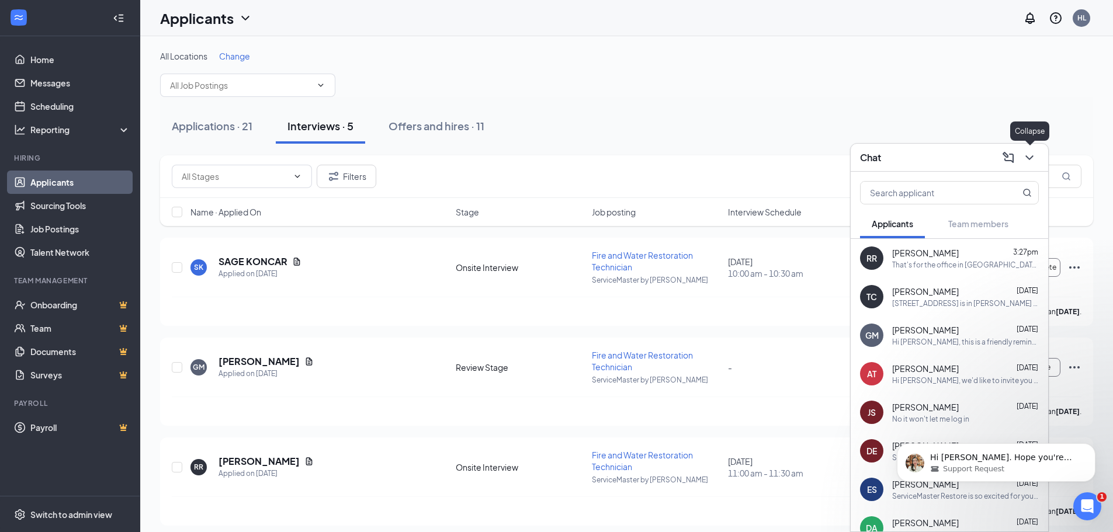
click at [1036, 155] on icon "ChevronDown" at bounding box center [1030, 158] width 14 height 14
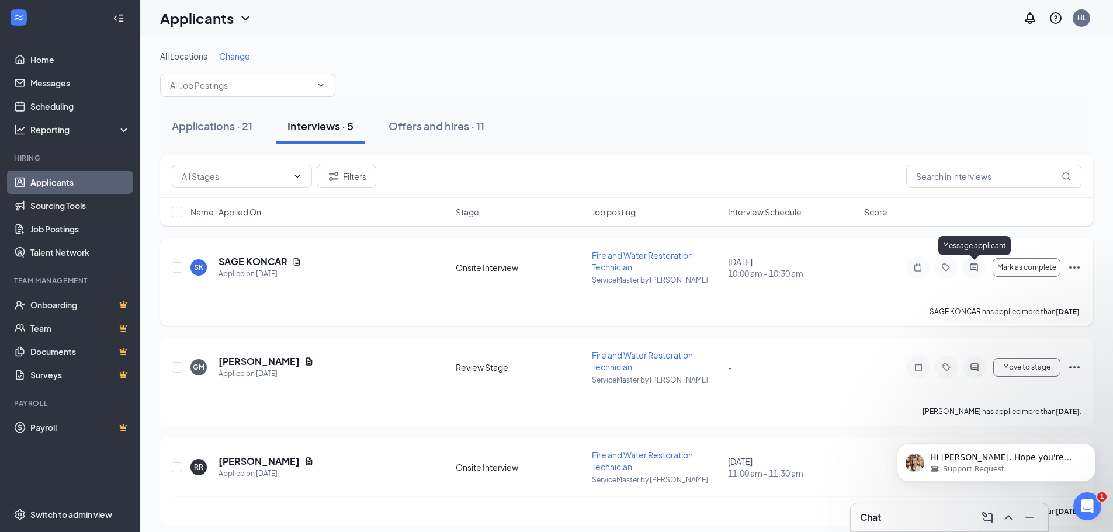
click at [972, 266] on icon "ActiveChat" at bounding box center [974, 268] width 8 height 8
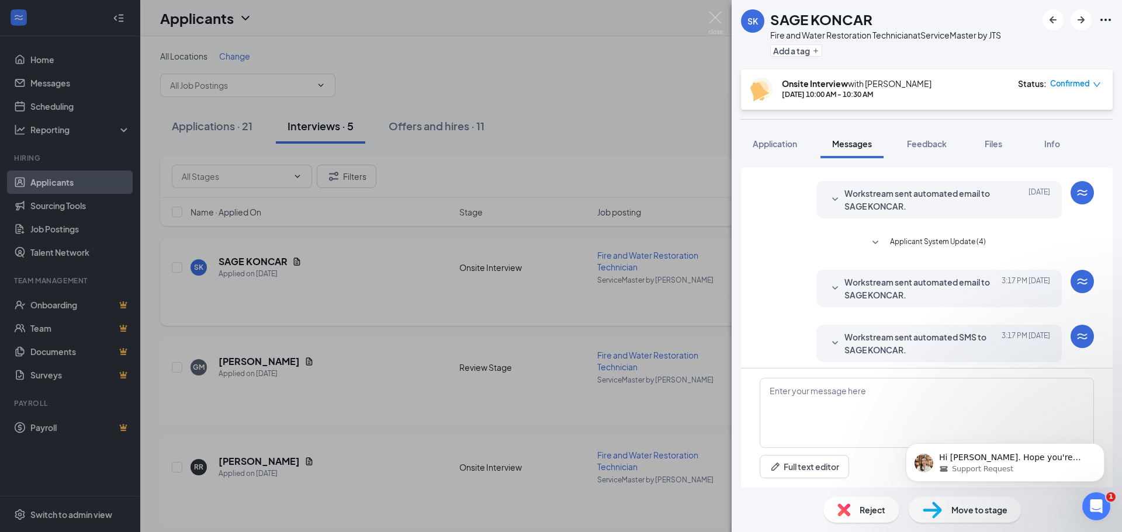
scroll to position [200, 0]
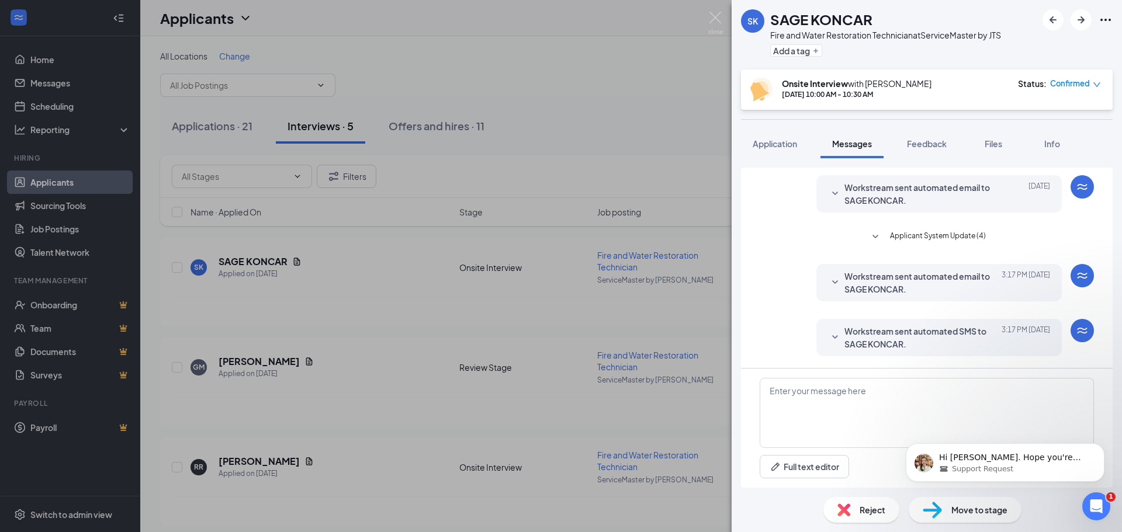
click at [828, 338] on icon "SmallChevronDown" at bounding box center [835, 338] width 14 height 14
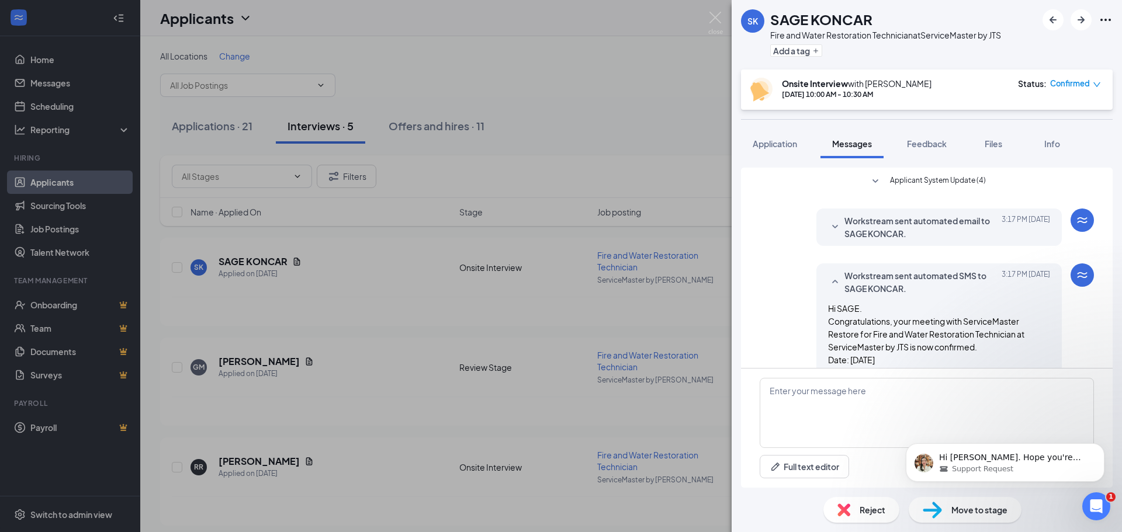
scroll to position [375, 0]
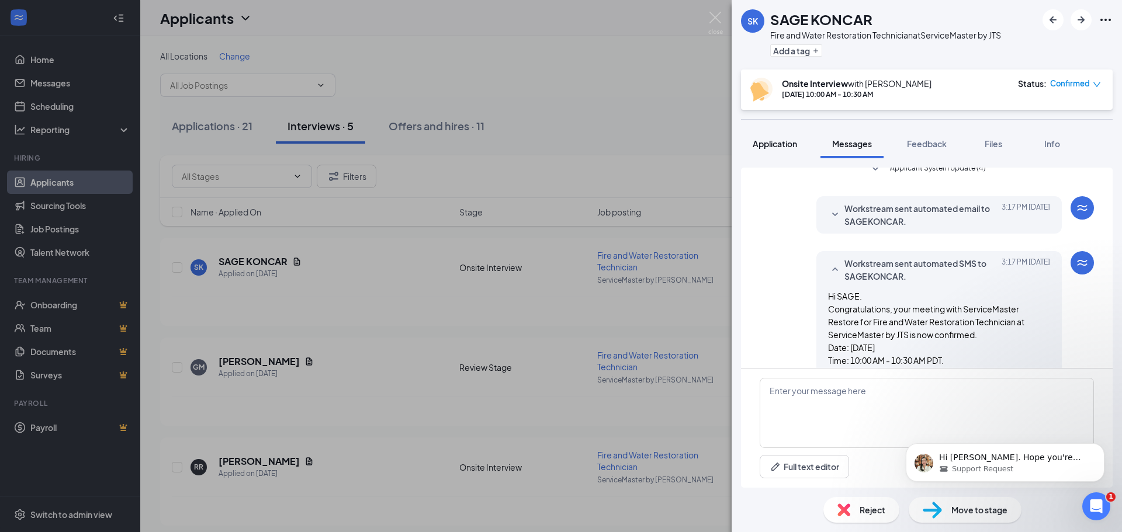
scroll to position [258, 0]
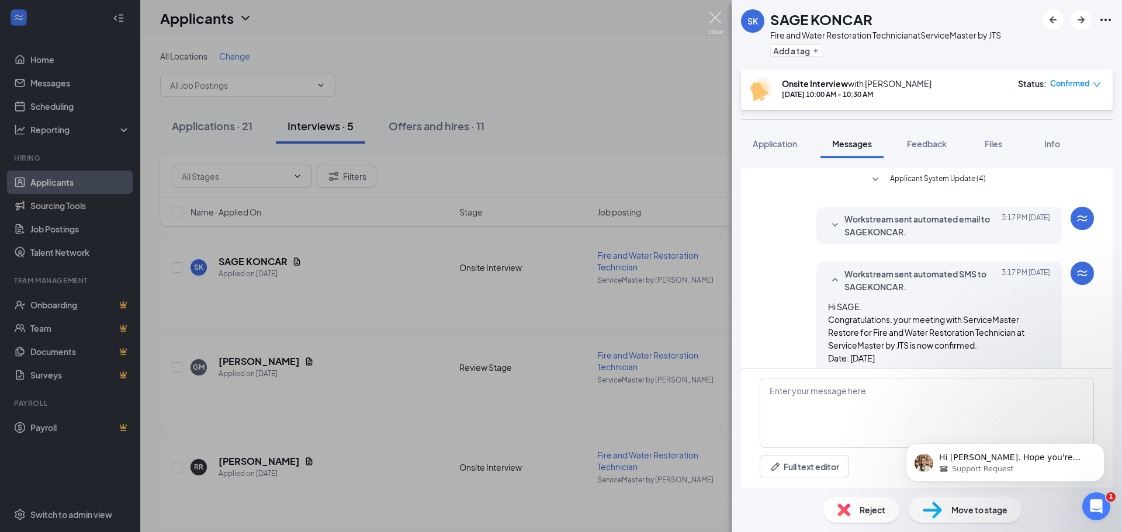
click at [714, 19] on img at bounding box center [715, 23] width 15 height 23
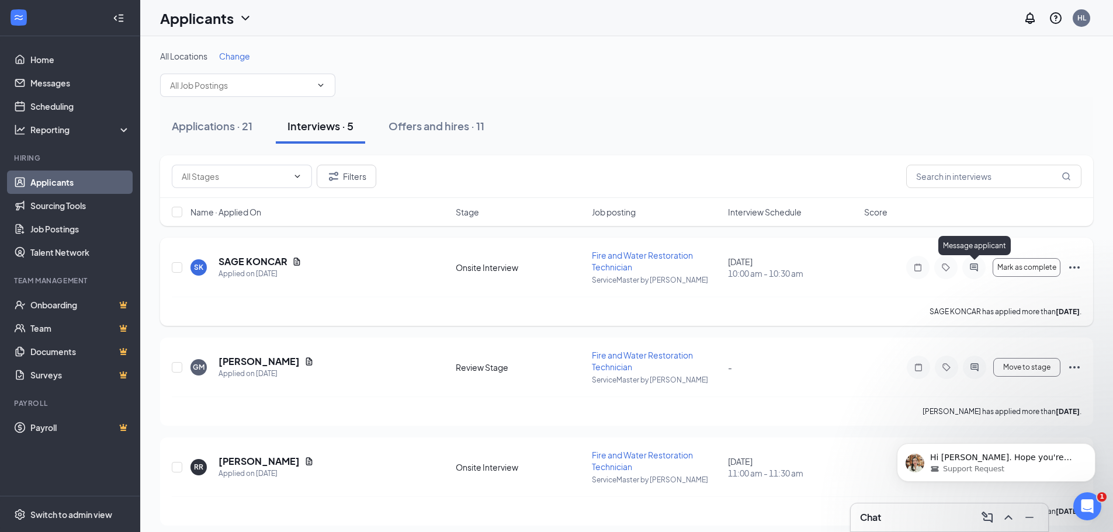
click at [973, 266] on icon "ActiveChat" at bounding box center [974, 268] width 8 height 8
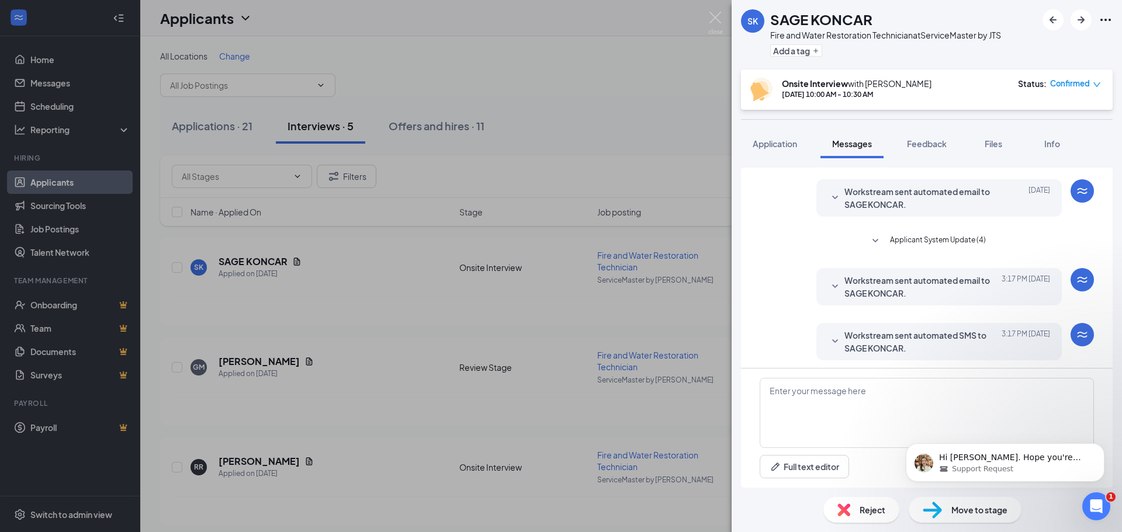
scroll to position [200, 0]
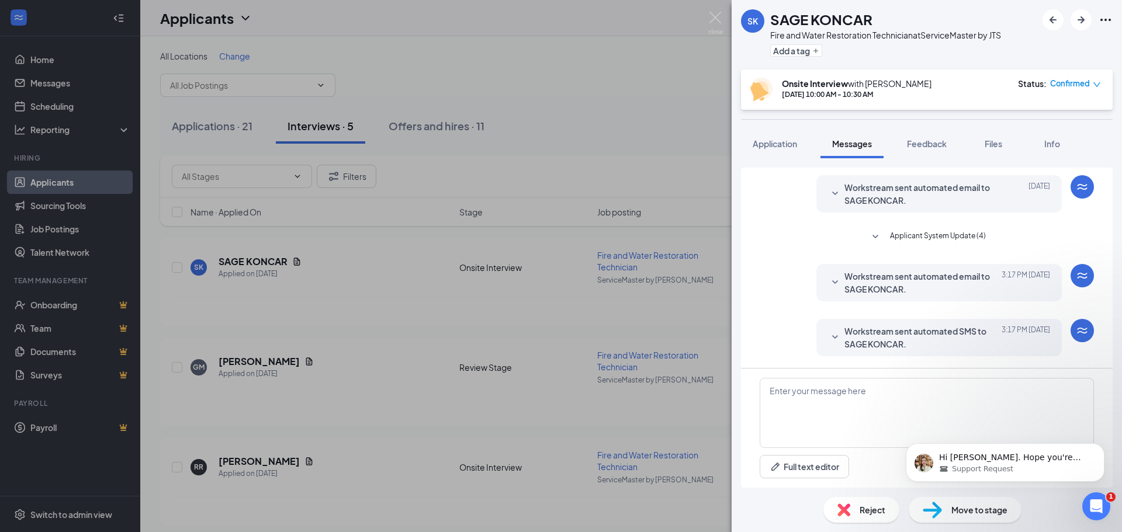
click at [832, 282] on icon "SmallChevronDown" at bounding box center [835, 282] width 6 height 4
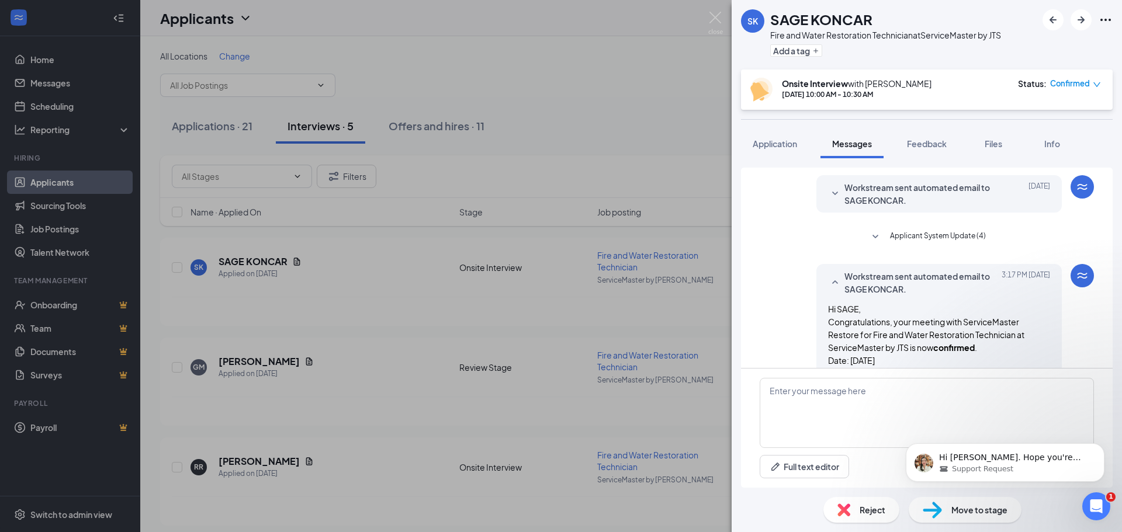
scroll to position [259, 0]
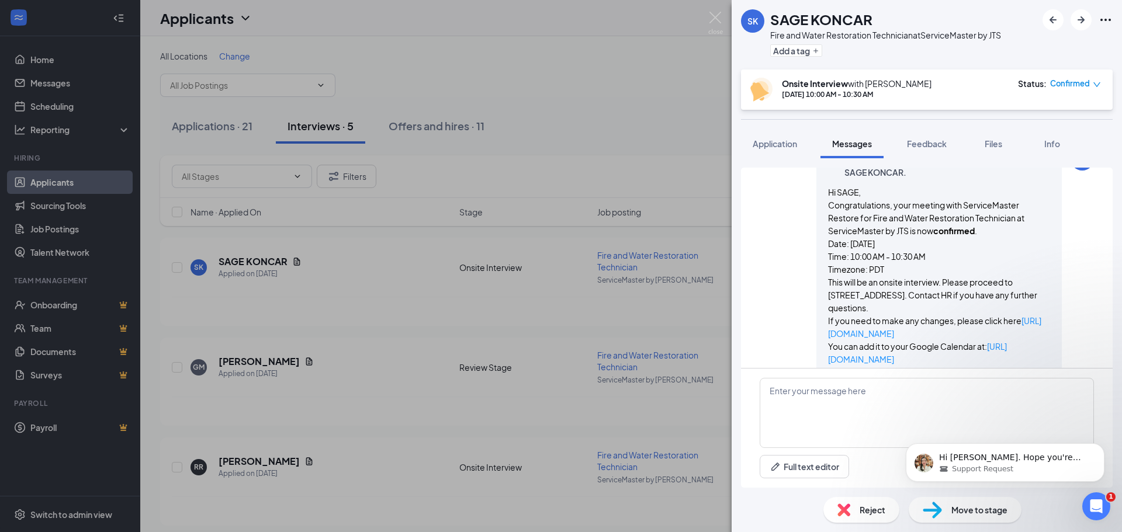
scroll to position [434, 0]
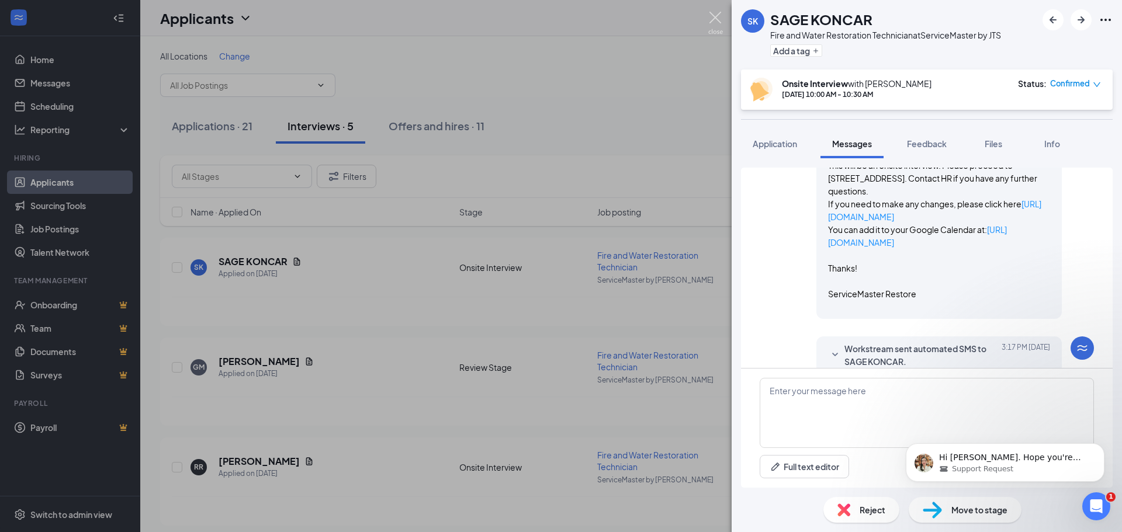
click at [712, 20] on img at bounding box center [715, 23] width 15 height 23
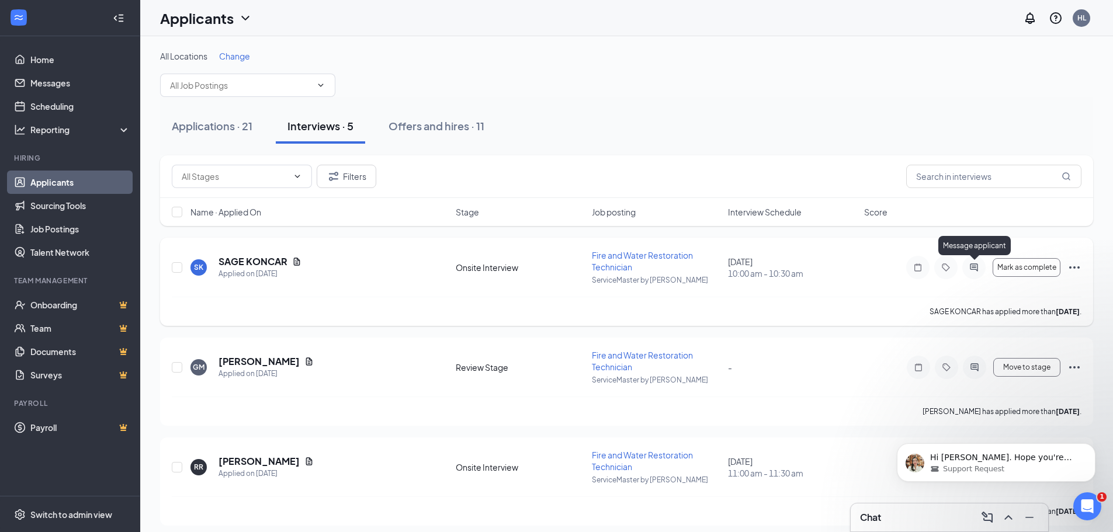
click at [975, 267] on icon "ActiveChat" at bounding box center [974, 268] width 8 height 8
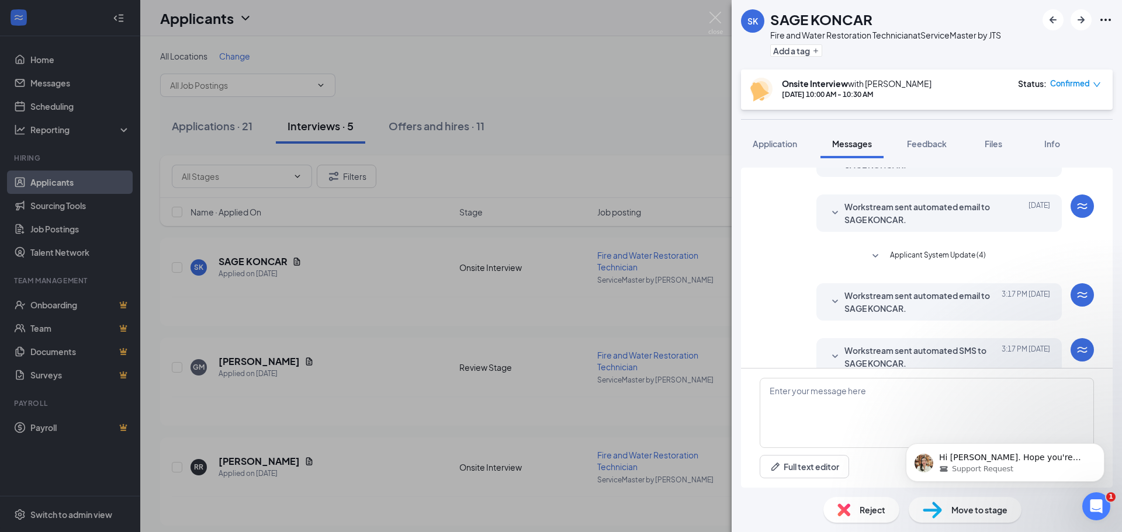
scroll to position [200, 0]
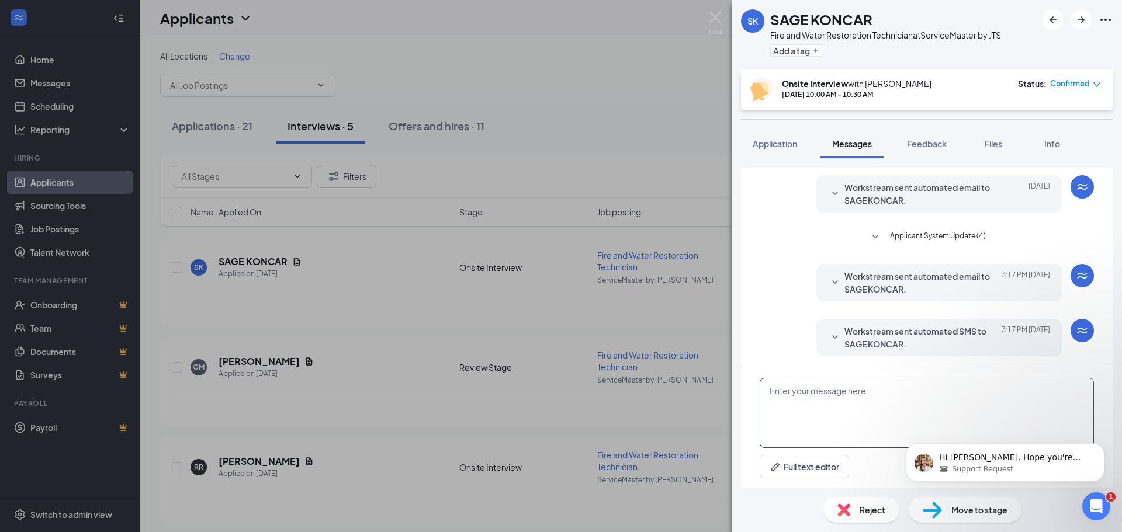
click at [837, 410] on textarea at bounding box center [927, 413] width 334 height 70
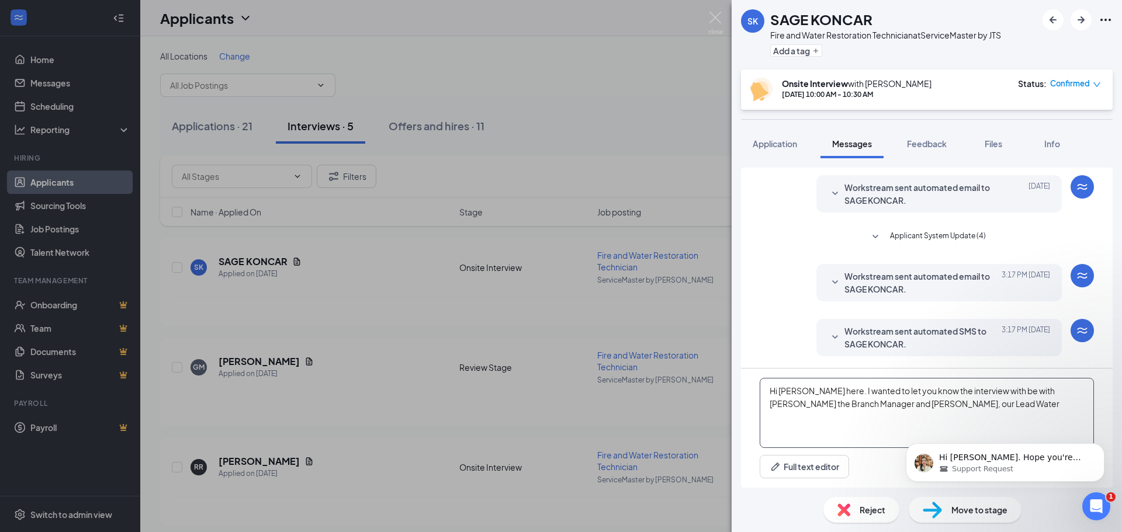
drag, startPoint x: 938, startPoint y: 405, endPoint x: 885, endPoint y: 404, distance: 53.8
click at [885, 404] on textarea "Hi [PERSON_NAME] here. I wanted to let you know the interview with be with [PER…" at bounding box center [927, 413] width 334 height 70
click at [876, 391] on textarea "Hi [PERSON_NAME] here. I wanted to let you know the interview with be with [PER…" at bounding box center [927, 413] width 334 height 70
click at [884, 404] on textarea "Hi [PERSON_NAME] here. I want to let you know the interview with be with [PERSO…" at bounding box center [927, 413] width 334 height 70
click at [978, 391] on textarea "Hi [PERSON_NAME] here. I want to let you know the interview with be with [PERSO…" at bounding box center [927, 413] width 334 height 70
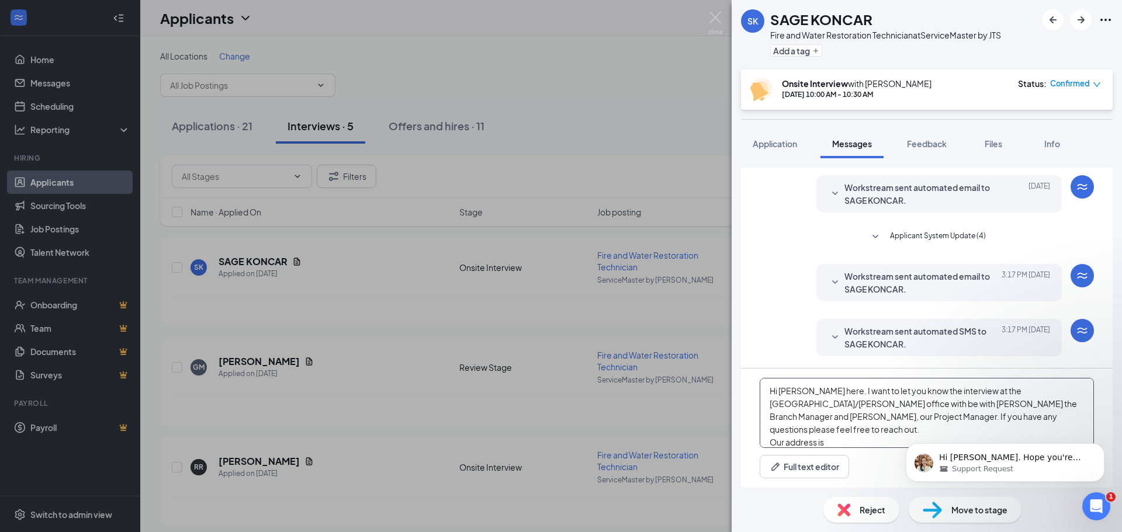
click at [784, 429] on textarea "Hi [PERSON_NAME] here. I want to let you know the interview at the [GEOGRAPHIC_…" at bounding box center [927, 413] width 334 height 70
click at [829, 428] on textarea "Hi [PERSON_NAME] here. I want to let you know the interview at the [GEOGRAPHIC_…" at bounding box center [927, 413] width 334 height 70
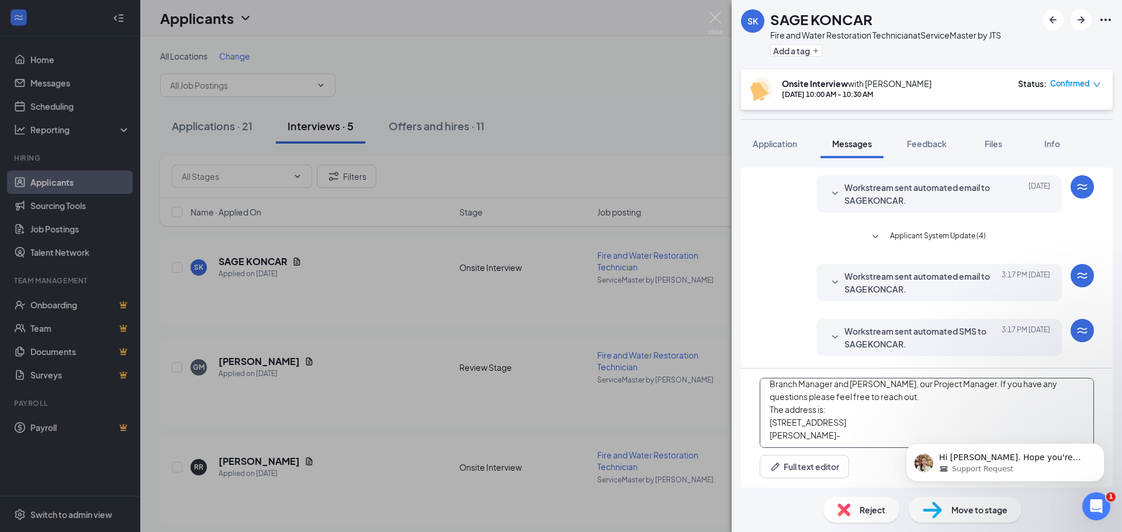
click at [817, 436] on textarea "Hi [PERSON_NAME] here. I want to let you know the interview at the [GEOGRAPHIC_…" at bounding box center [927, 413] width 334 height 70
type textarea "Hi [PERSON_NAME] here. I want to let you know the interview at the [GEOGRAPHIC_…"
click at [1099, 445] on icon "Dismiss notification" at bounding box center [1100, 447] width 4 height 4
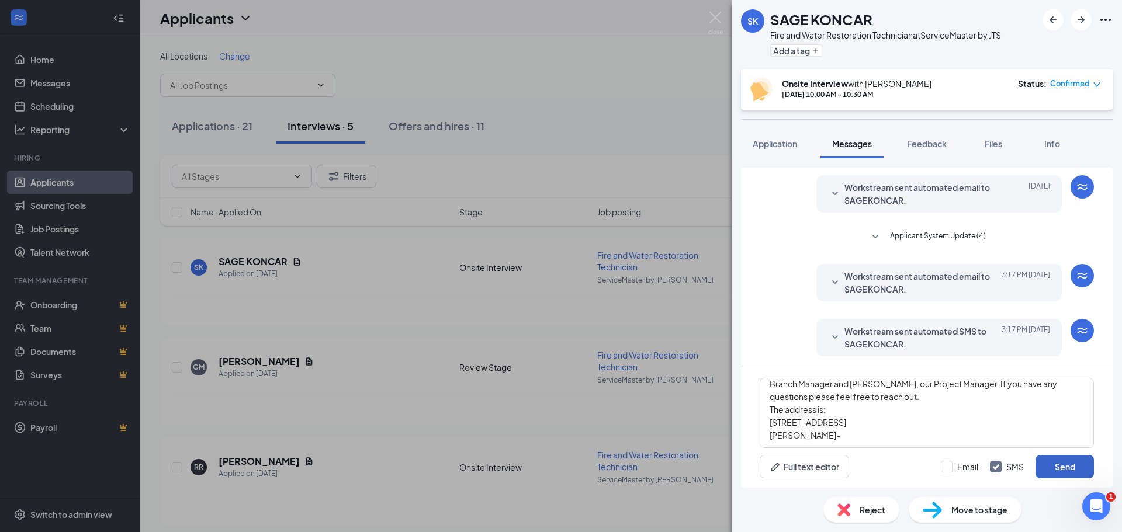
click at [1072, 466] on button "Send" at bounding box center [1064, 466] width 58 height 23
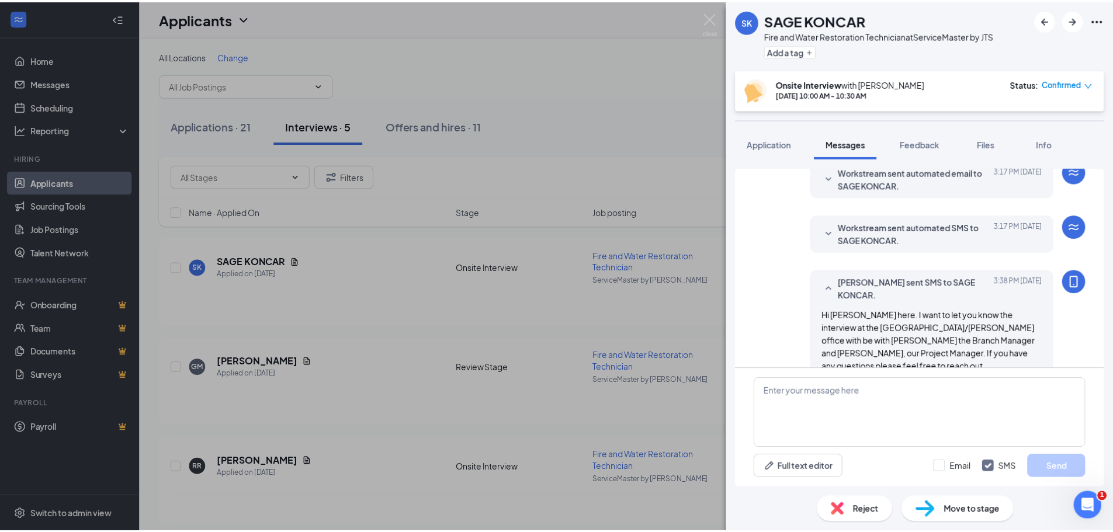
scroll to position [353, 0]
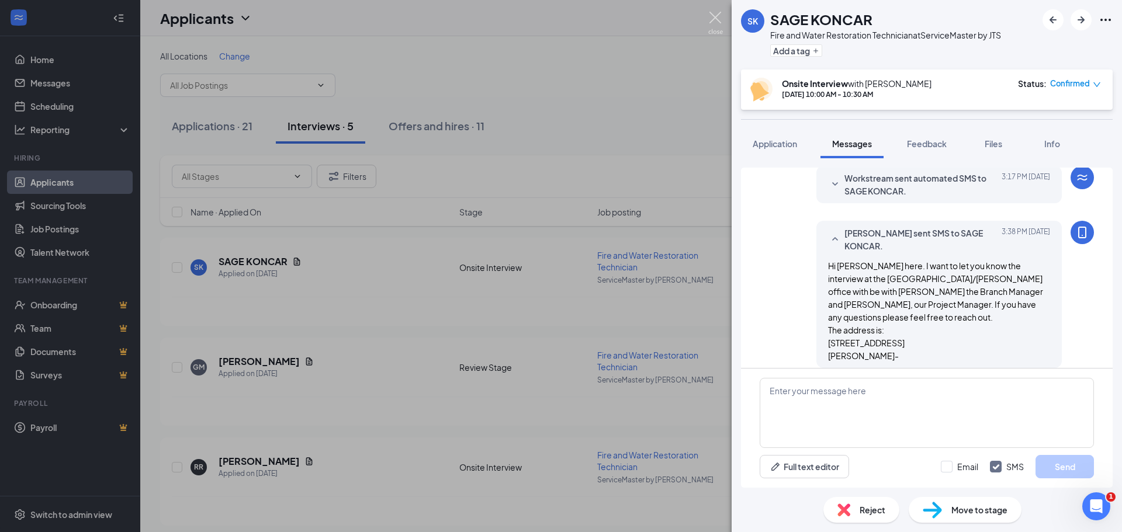
click at [716, 18] on img at bounding box center [715, 23] width 15 height 23
